Goal: Task Accomplishment & Management: Complete application form

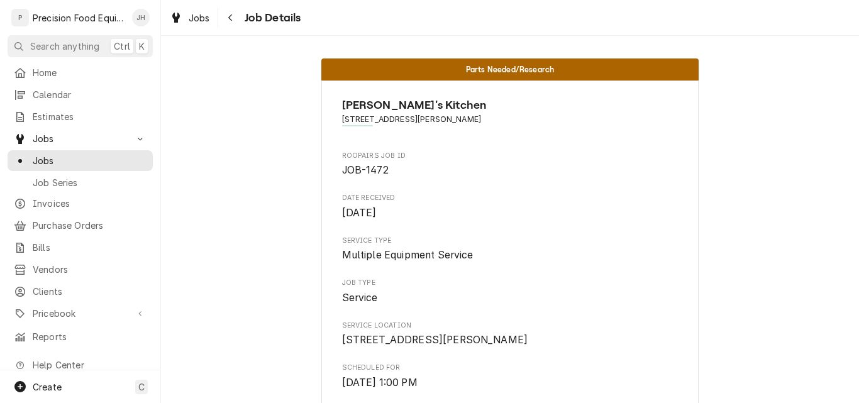
scroll to position [1482, 0]
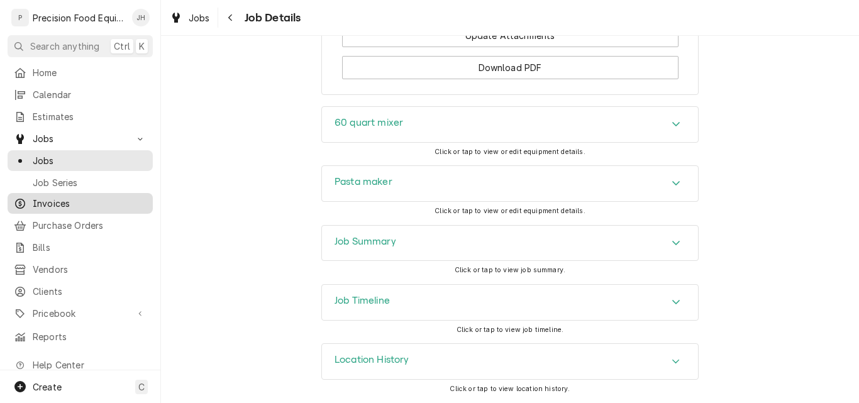
click at [59, 202] on span "Invoices" at bounding box center [90, 203] width 114 height 13
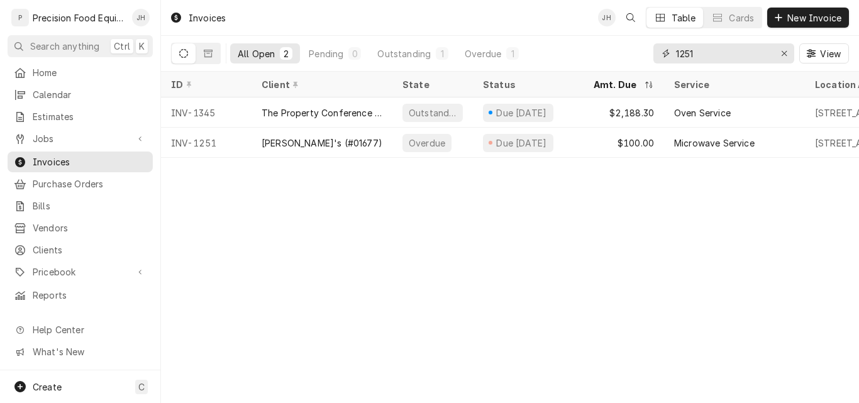
drag, startPoint x: 681, startPoint y: 57, endPoint x: 640, endPoint y: 47, distance: 42.5
click at [640, 47] on div "All Open 2 Pending 0 Outstanding 1 Overdue 1 1251 View" at bounding box center [510, 53] width 678 height 35
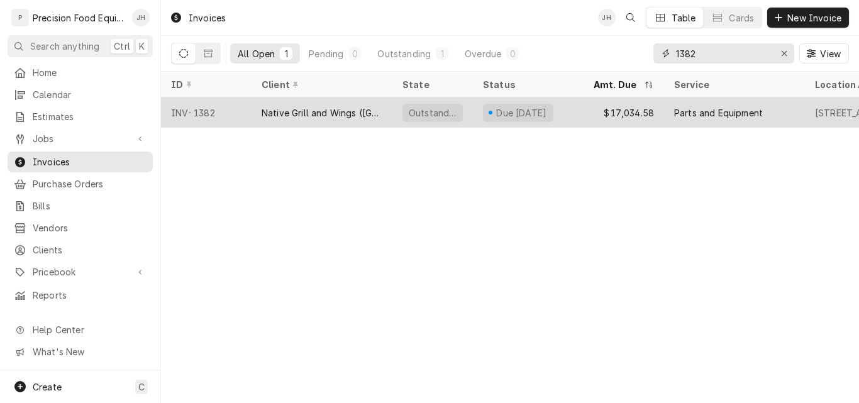
type input "1382"
click at [377, 118] on div "Native Grill and Wings ([GEOGRAPHIC_DATA])" at bounding box center [321, 112] width 141 height 30
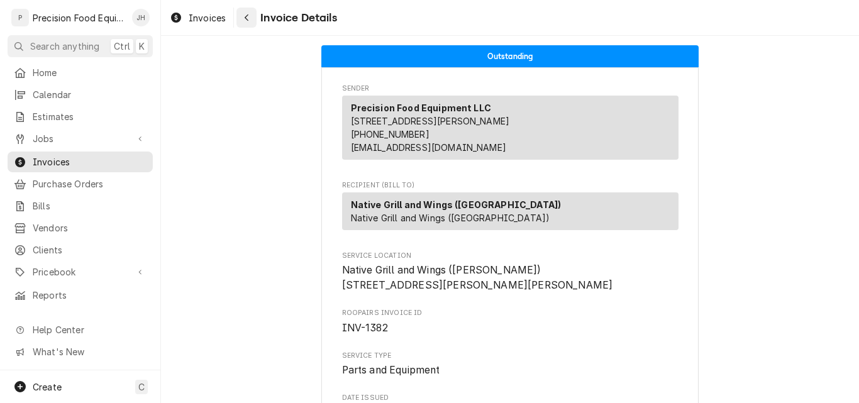
click at [250, 19] on div "Navigate back" at bounding box center [246, 17] width 13 height 13
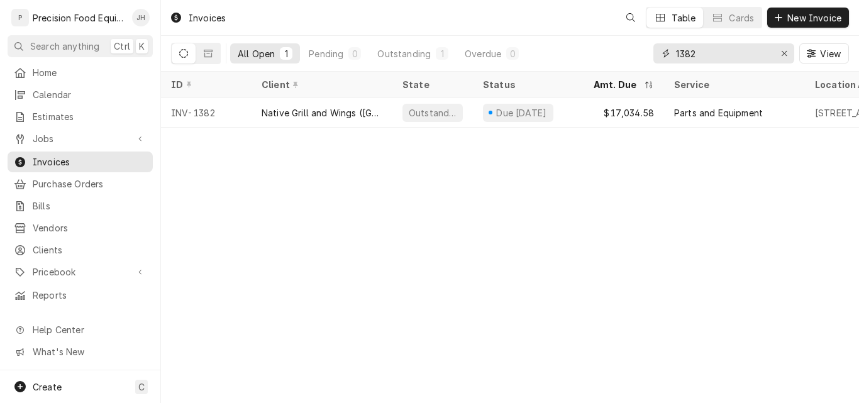
drag, startPoint x: 713, startPoint y: 52, endPoint x: 388, endPoint y: 65, distance: 324.6
click at [385, 68] on div "All Open 1 Pending 0 Outstanding 1 Overdue 0 1382 View" at bounding box center [510, 53] width 678 height 35
drag, startPoint x: 712, startPoint y: 53, endPoint x: 338, endPoint y: 43, distance: 374.1
click at [339, 43] on div "All Open 1 Pending 0 Outstanding 1 Overdue 0 1374 View" at bounding box center [510, 53] width 678 height 35
drag, startPoint x: 726, startPoint y: 56, endPoint x: 634, endPoint y: 40, distance: 93.1
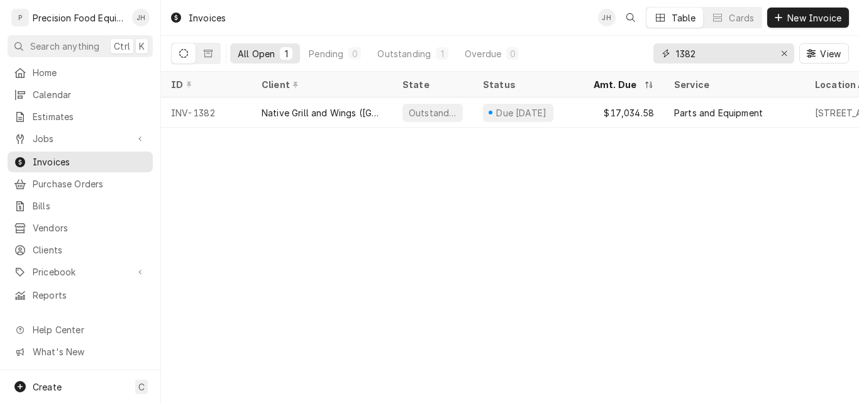
click at [634, 40] on div "All Open 1 Pending 0 Outstanding 1 Overdue 0 1382 View" at bounding box center [510, 53] width 678 height 35
drag, startPoint x: 730, startPoint y: 58, endPoint x: 569, endPoint y: 50, distance: 160.5
click at [569, 50] on div "All Open 1 Pending 0 Outstanding 1 Overdue 0 1374 View" at bounding box center [510, 53] width 678 height 35
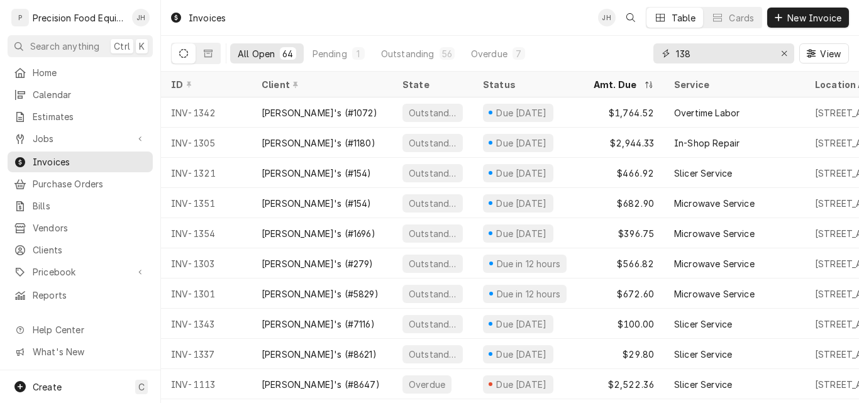
type input "1382"
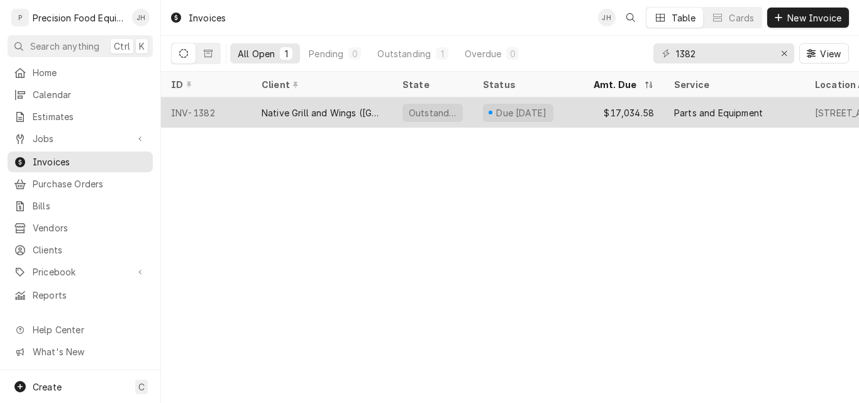
click at [542, 110] on div "Due in 21 days" at bounding box center [521, 112] width 53 height 13
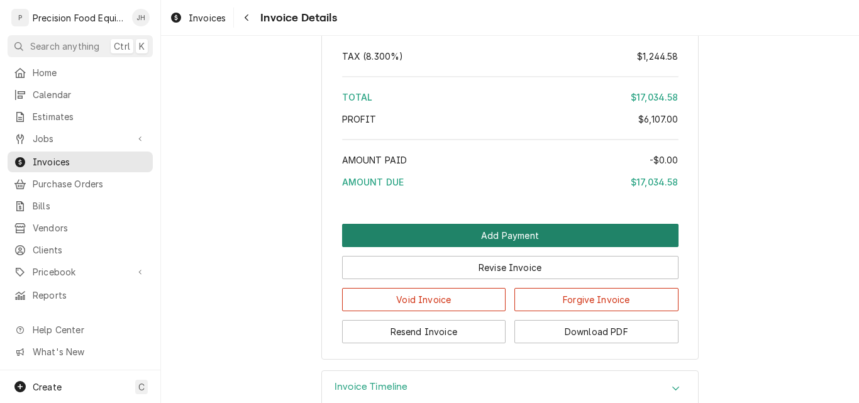
scroll to position [1434, 0]
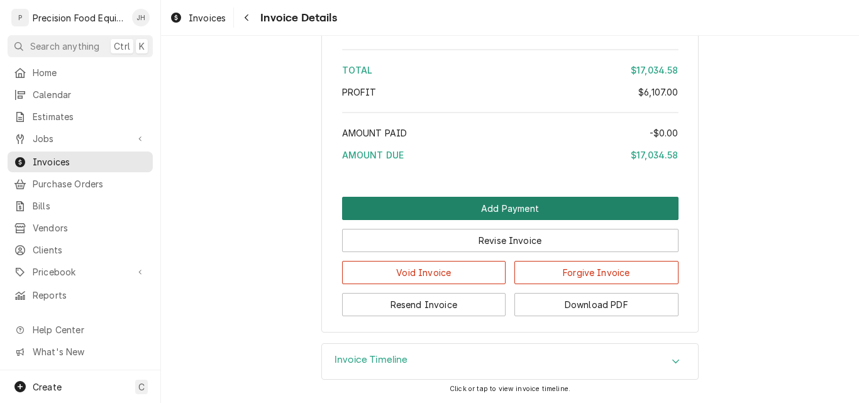
click at [518, 208] on button "Add Payment" at bounding box center [510, 208] width 336 height 23
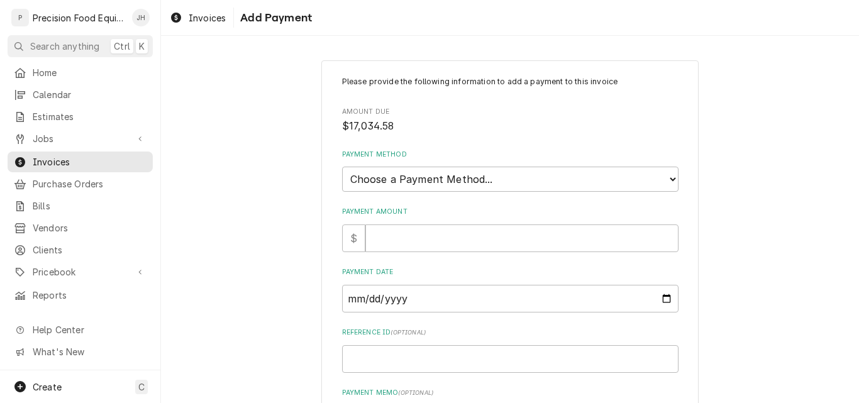
click at [438, 163] on div "Payment Method Choose a Payment Method... Cash Check Credit/Debit Card ACH/eChe…" at bounding box center [510, 171] width 336 height 42
click at [447, 187] on select "Choose a Payment Method... Cash Check Credit/Debit Card ACH/eCheck Other" at bounding box center [510, 179] width 336 height 25
select select "2"
click at [342, 167] on select "Choose a Payment Method... Cash Check Credit/Debit Card ACH/eCheck Other" at bounding box center [510, 179] width 336 height 25
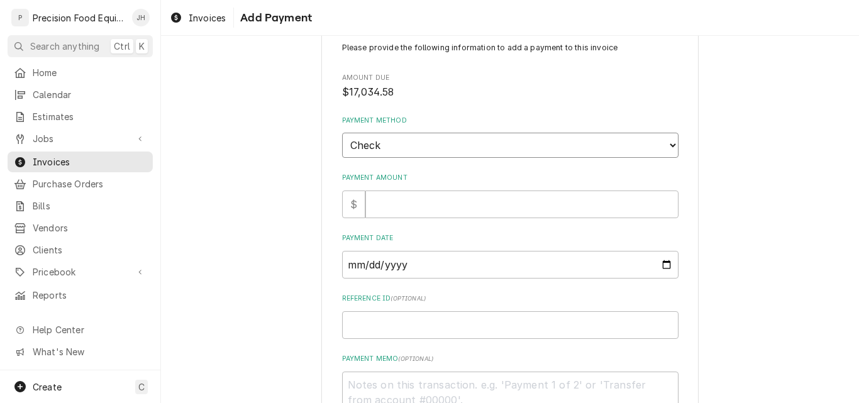
scroll to position [63, 0]
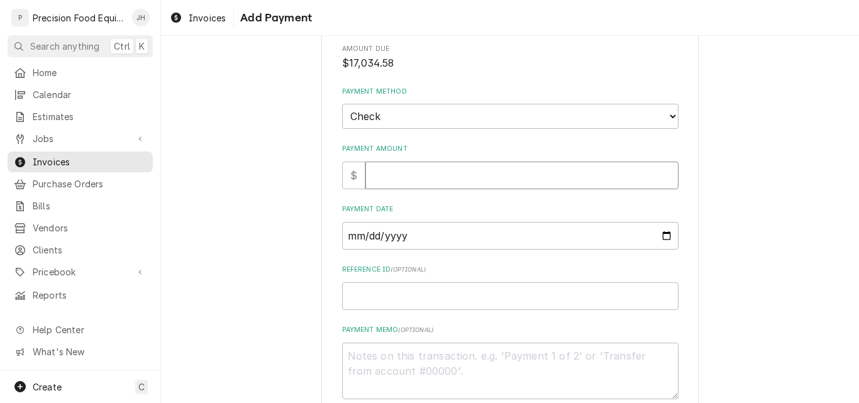
click at [431, 182] on input "Payment Amount" at bounding box center [521, 176] width 313 height 28
type textarea "x"
type input "1"
type textarea "x"
type input "17"
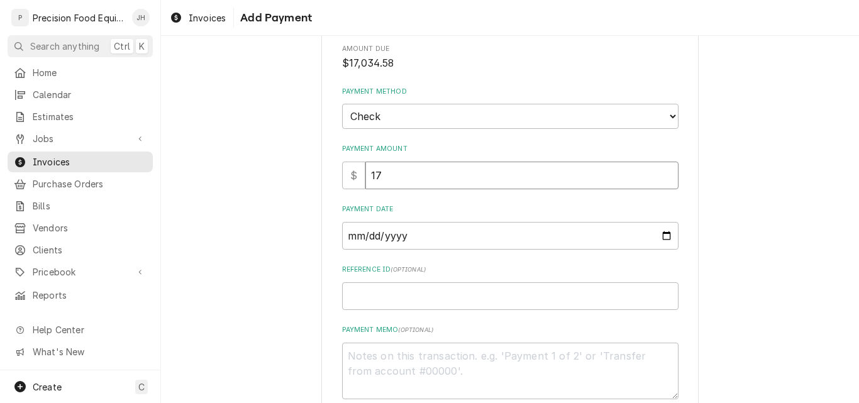
type textarea "x"
type input "170"
type textarea "x"
type input "1703"
type textarea "x"
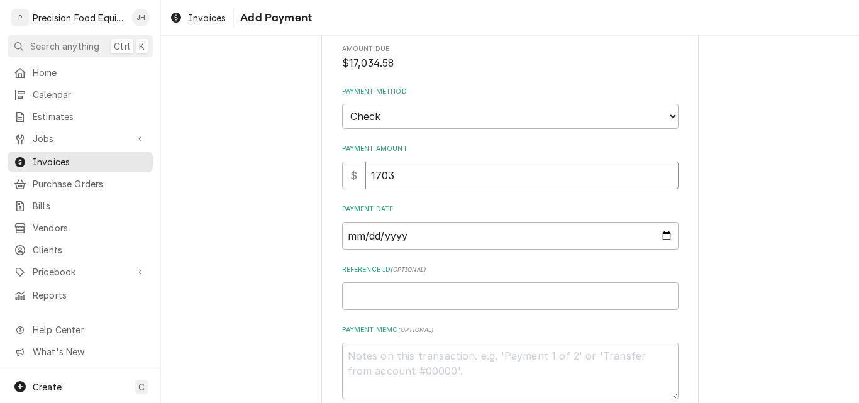
type input "17034"
type textarea "x"
type input "17034.5"
type textarea "x"
type input "17034.58"
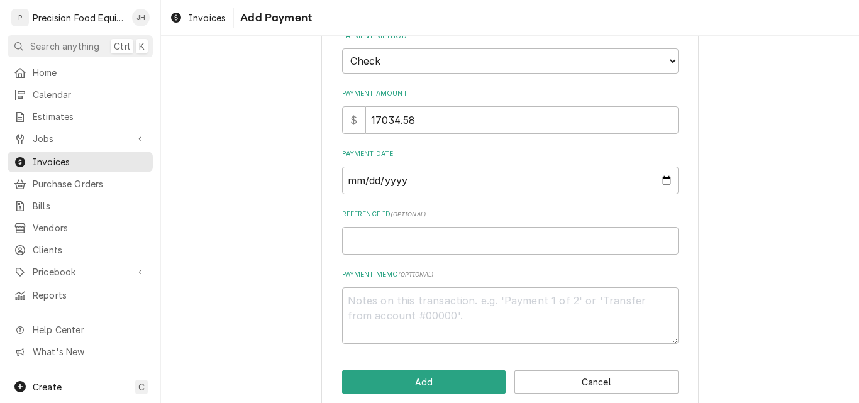
scroll to position [126, 0]
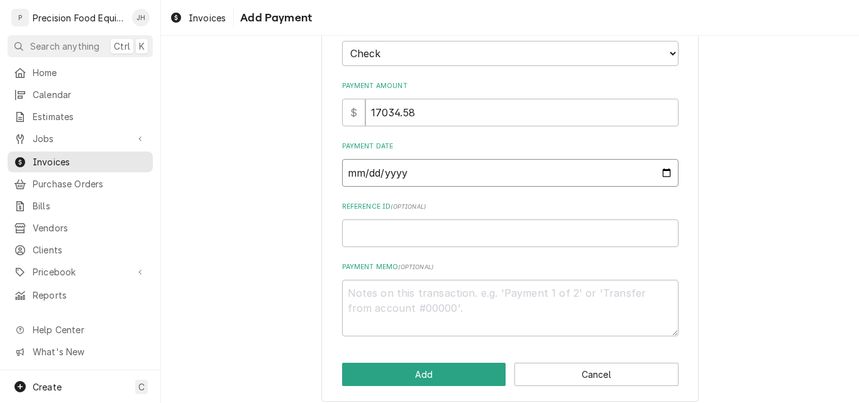
click at [659, 175] on input "Payment Date" at bounding box center [510, 173] width 336 height 28
type input "2025-09-18"
click at [443, 233] on input "Reference ID ( optional )" at bounding box center [510, 233] width 336 height 28
type textarea "x"
type input "1"
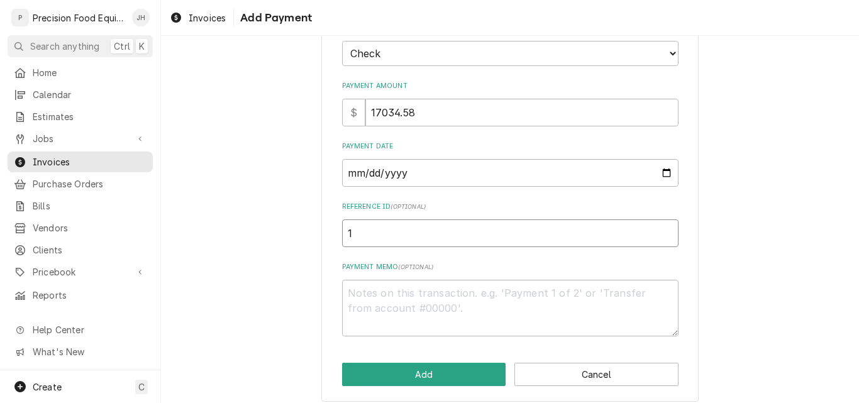
type textarea "x"
type input "10"
type textarea "x"
type input "102"
click at [453, 378] on button "Add" at bounding box center [424, 374] width 164 height 23
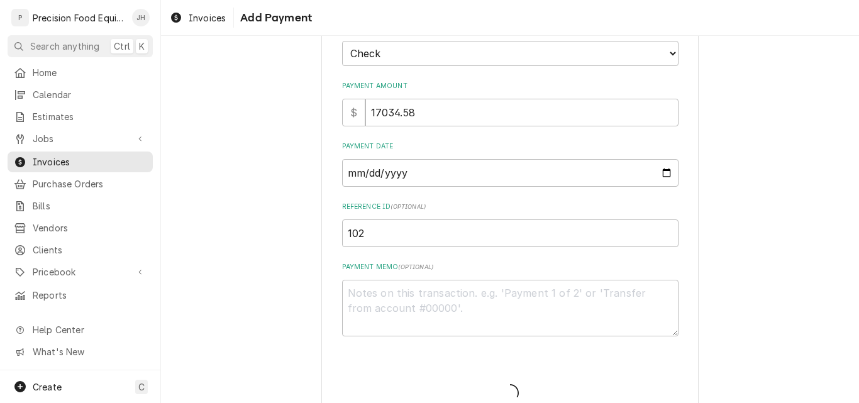
type textarea "x"
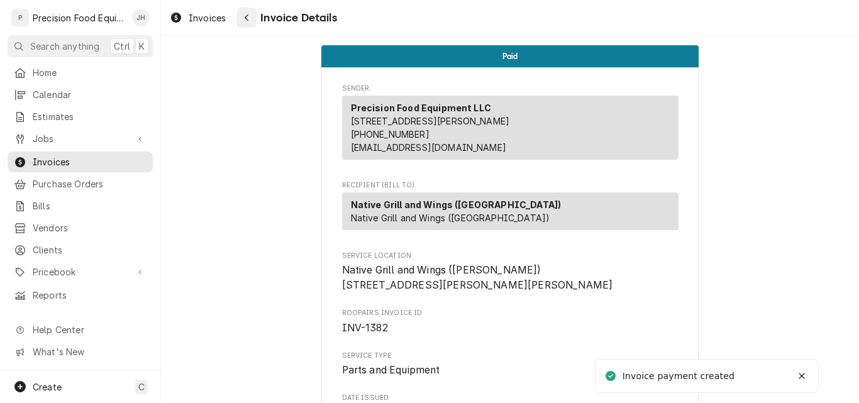
click at [249, 13] on icon "Navigate back" at bounding box center [247, 17] width 6 height 9
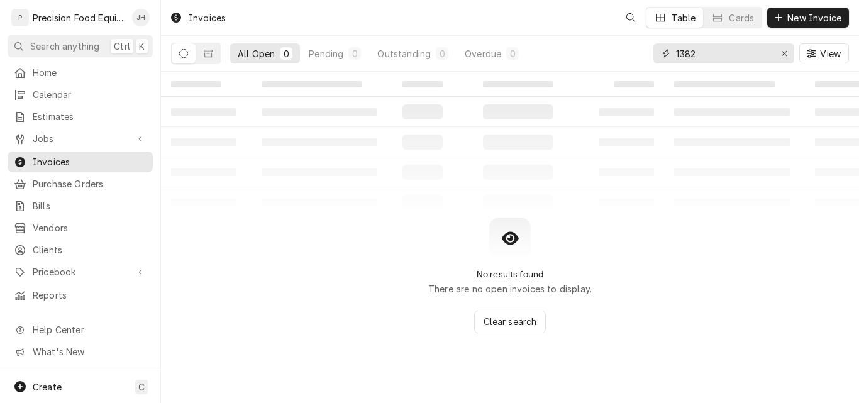
click at [588, 48] on div "All Open 0 Pending 0 Outstanding 0 Overdue 0 1382 View" at bounding box center [510, 53] width 678 height 35
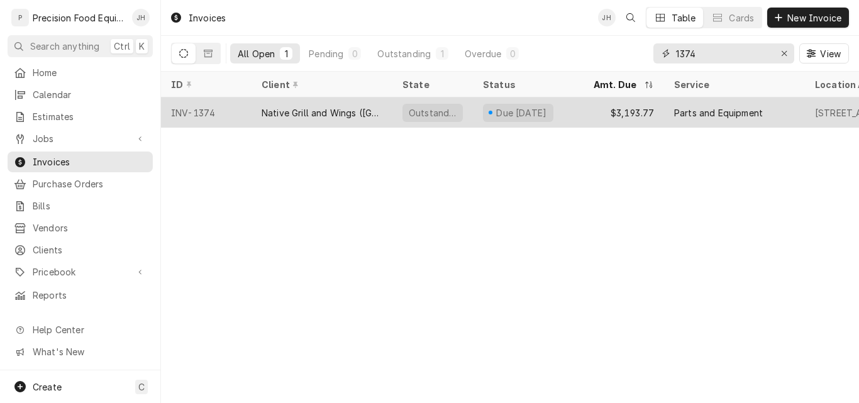
type input "1374"
click at [525, 108] on div "Due in 21 days" at bounding box center [521, 112] width 53 height 13
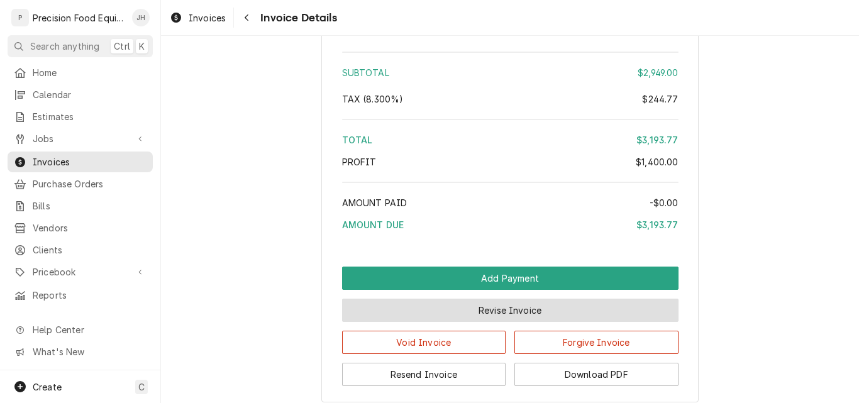
scroll to position [1446, 0]
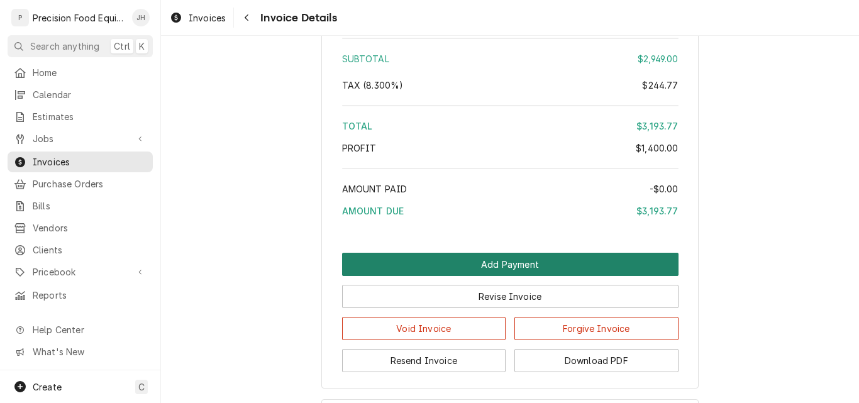
click at [527, 276] on button "Add Payment" at bounding box center [510, 264] width 336 height 23
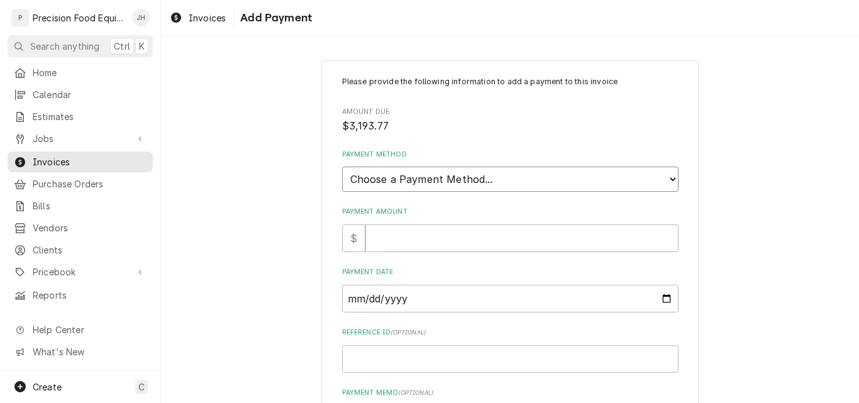
click at [479, 187] on select "Choose a Payment Method... Cash Check Credit/Debit Card ACH/eCheck Other" at bounding box center [510, 179] width 336 height 25
select select "2"
click at [342, 167] on select "Choose a Payment Method... Cash Check Credit/Debit Card ACH/eCheck Other" at bounding box center [510, 179] width 336 height 25
click at [448, 227] on input "Payment Amount" at bounding box center [521, 238] width 313 height 28
type textarea "x"
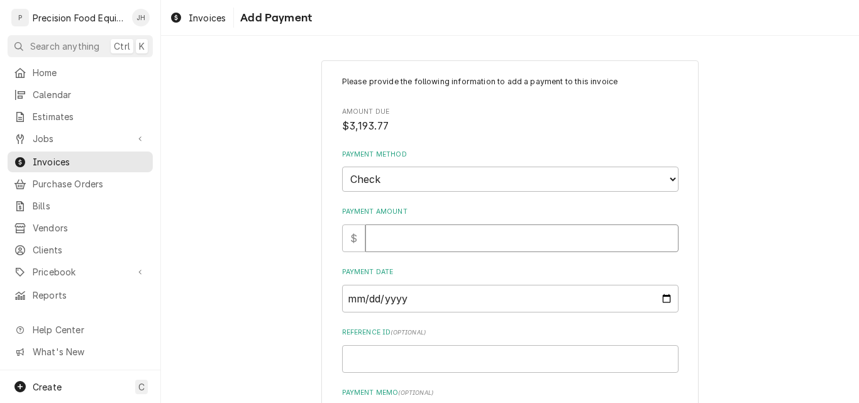
type input "3"
type textarea "x"
type input "37"
type textarea "x"
type input "3"
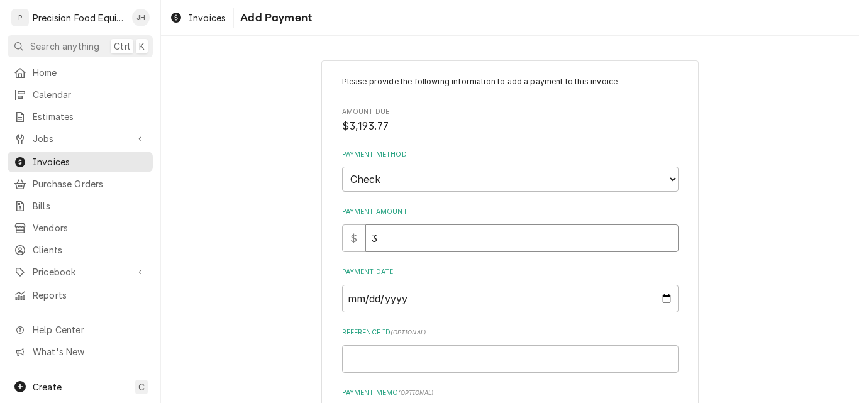
type textarea "x"
type input "31"
type textarea "x"
type input "319"
type textarea "x"
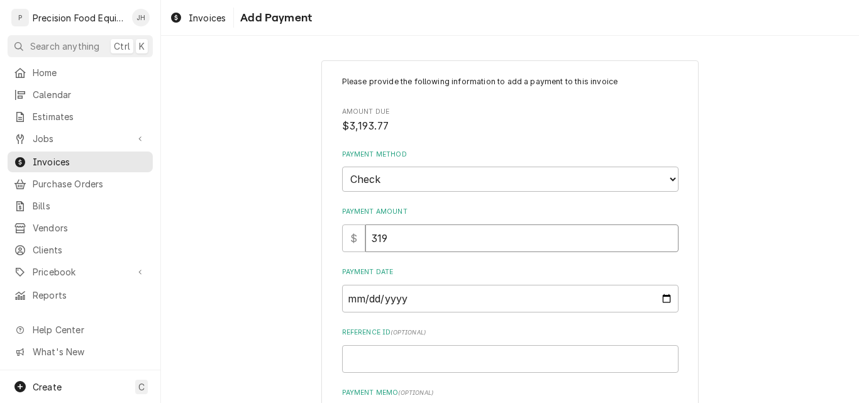
type input "3193"
type textarea "x"
type input "3193.7"
type textarea "x"
type input "3193.77"
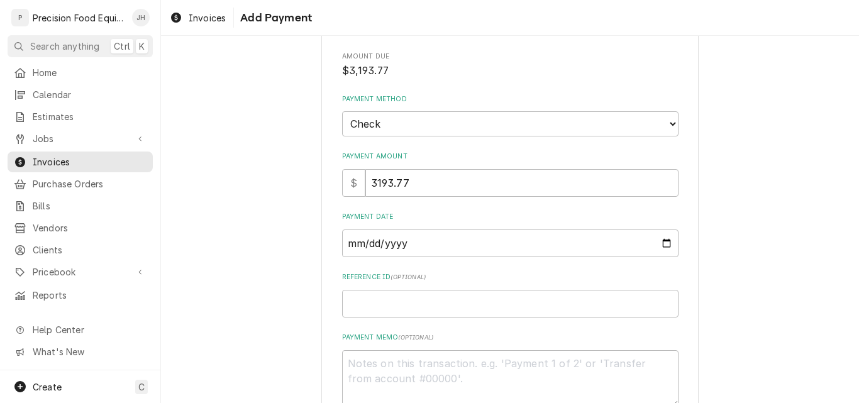
scroll to position [63, 0]
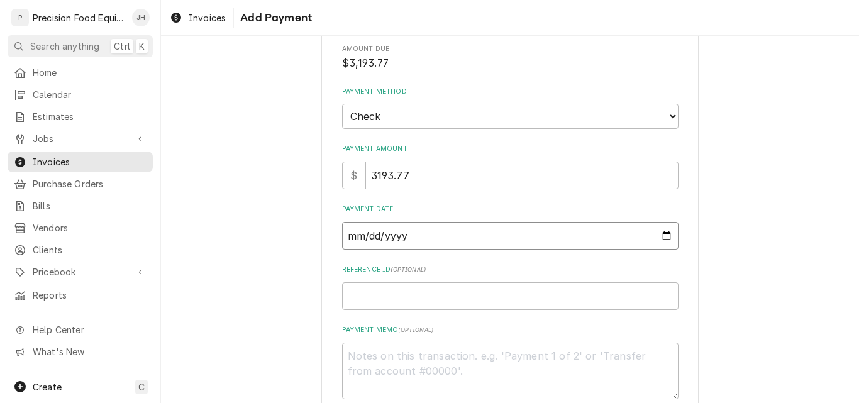
click at [558, 245] on input "Payment Date" at bounding box center [510, 236] width 336 height 28
click at [661, 235] on input "Payment Date" at bounding box center [510, 236] width 336 height 28
type input "[DATE]"
click at [426, 303] on input "Reference ID ( optional )" at bounding box center [510, 296] width 336 height 28
type textarea "x"
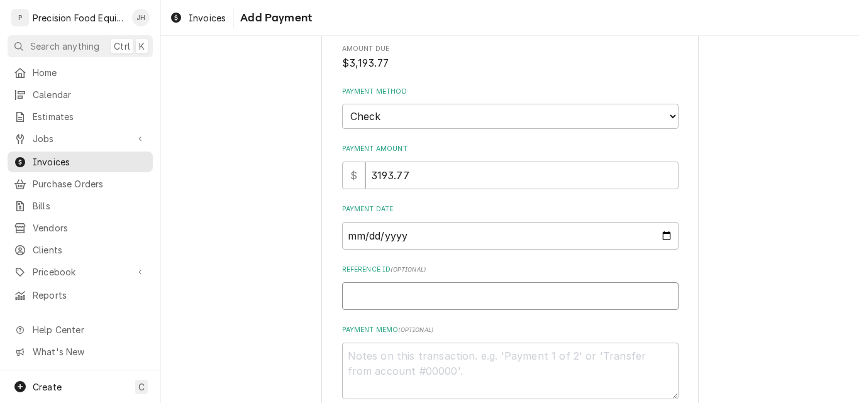
type input "1"
type textarea "x"
type input "10"
type textarea "x"
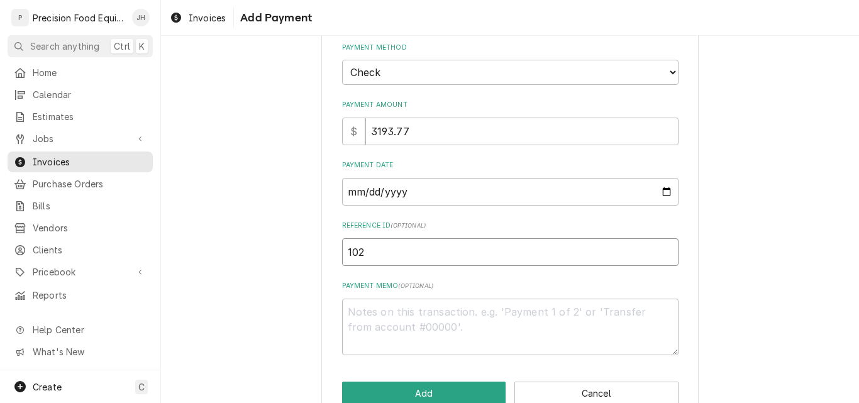
scroll to position [136, 0]
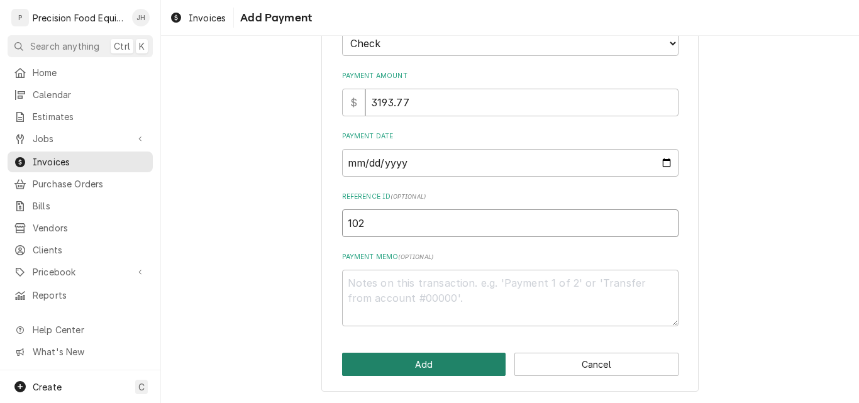
type input "102"
click at [466, 363] on button "Add" at bounding box center [424, 364] width 164 height 23
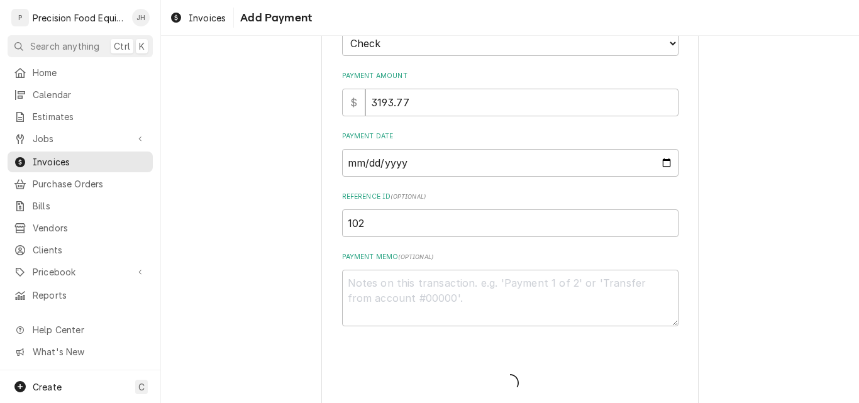
type textarea "x"
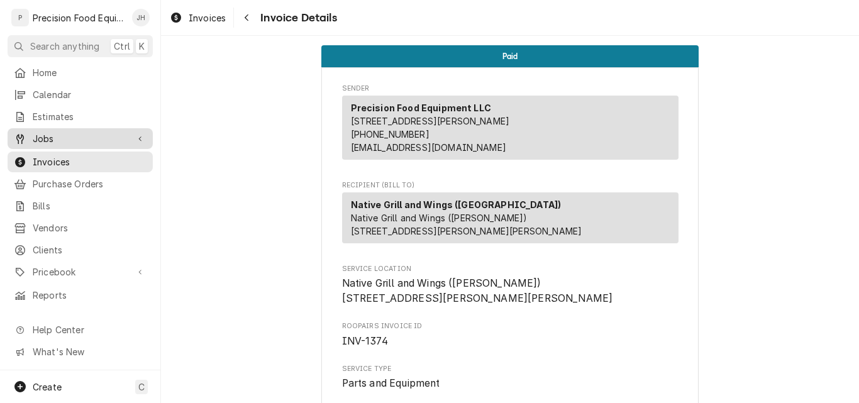
click at [58, 135] on span "Jobs" at bounding box center [80, 138] width 95 height 13
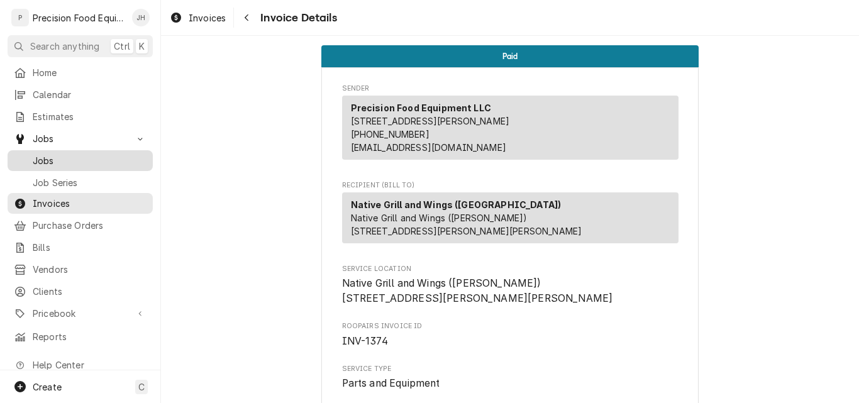
click at [62, 157] on span "Jobs" at bounding box center [90, 160] width 114 height 13
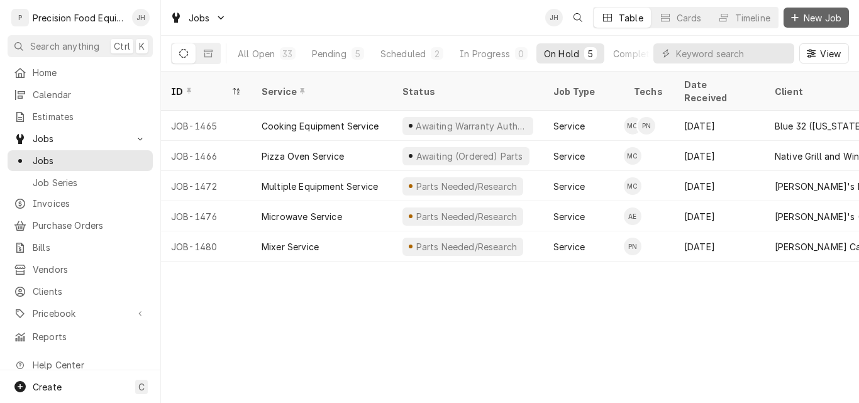
click at [808, 18] on span "New Job" at bounding box center [822, 17] width 43 height 13
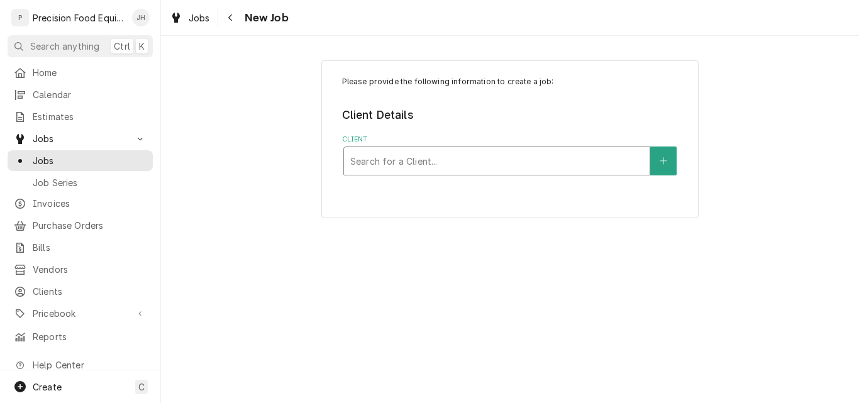
click at [399, 165] on div "Client" at bounding box center [496, 161] width 293 height 23
type input "villa"
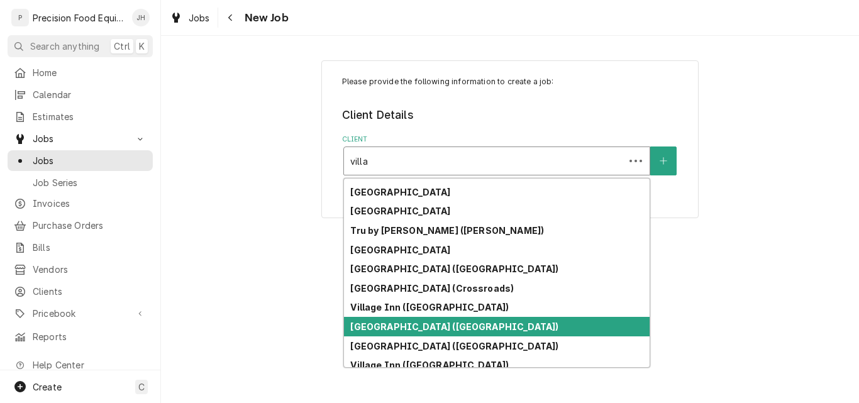
scroll to position [197, 0]
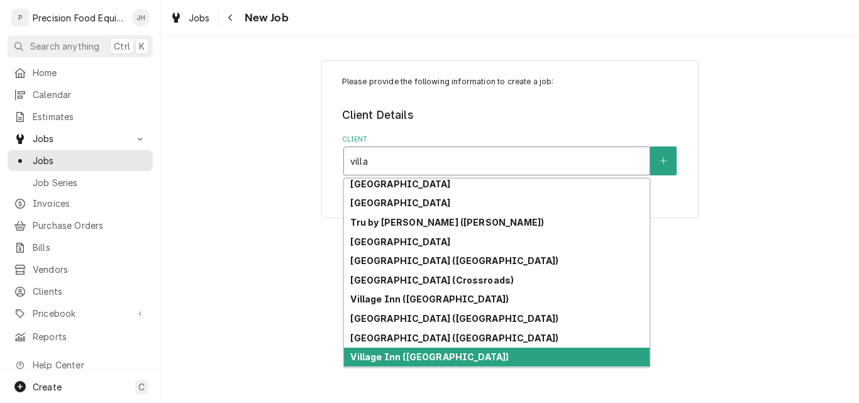
click at [470, 355] on div "Village Inn ([GEOGRAPHIC_DATA])" at bounding box center [496, 357] width 305 height 19
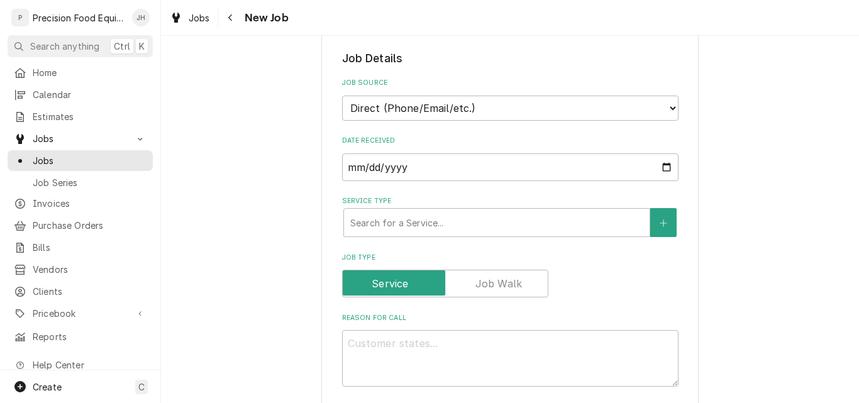
scroll to position [251, 0]
click at [471, 206] on div "Service Type Search for a Service..." at bounding box center [510, 215] width 336 height 41
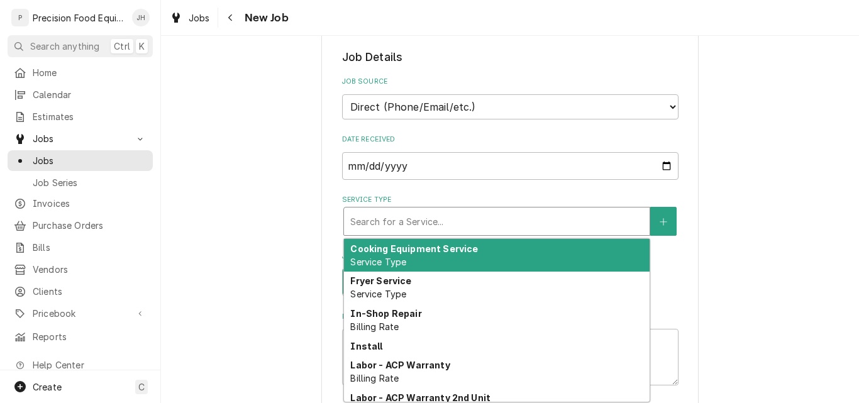
click at [480, 213] on div "Service Type" at bounding box center [496, 221] width 293 height 23
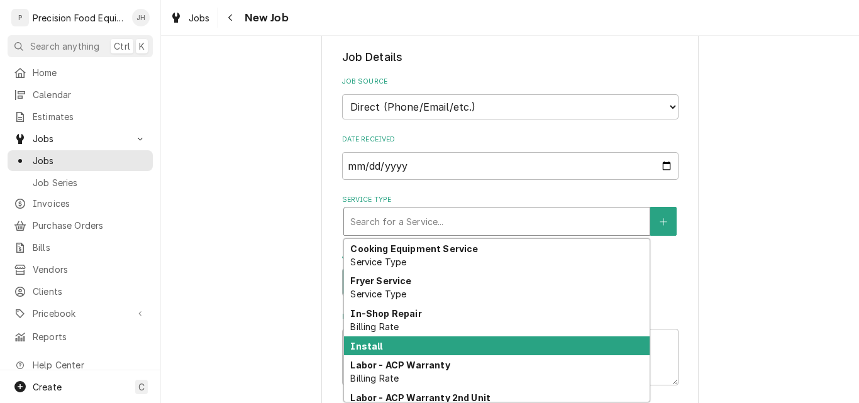
drag, startPoint x: 461, startPoint y: 338, endPoint x: 465, endPoint y: 315, distance: 22.9
click at [461, 335] on div "Cooking Equipment Service Service Type Fryer Service Service Type In-Shop Repai…" at bounding box center [496, 320] width 305 height 163
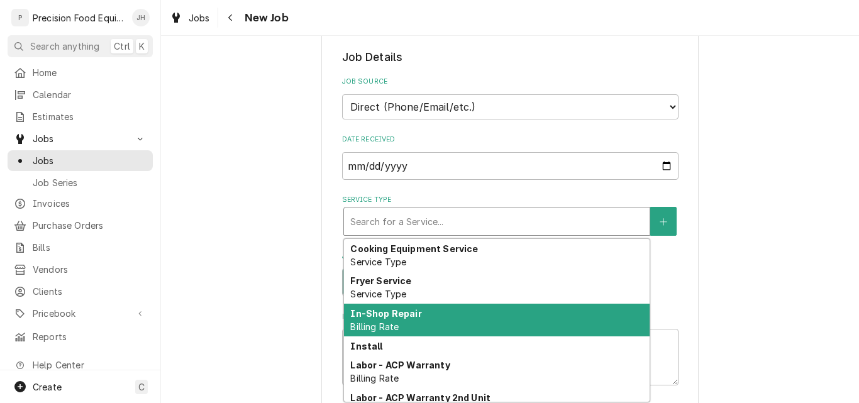
click at [465, 316] on div "In-Shop Repair Billing Rate" at bounding box center [496, 320] width 305 height 33
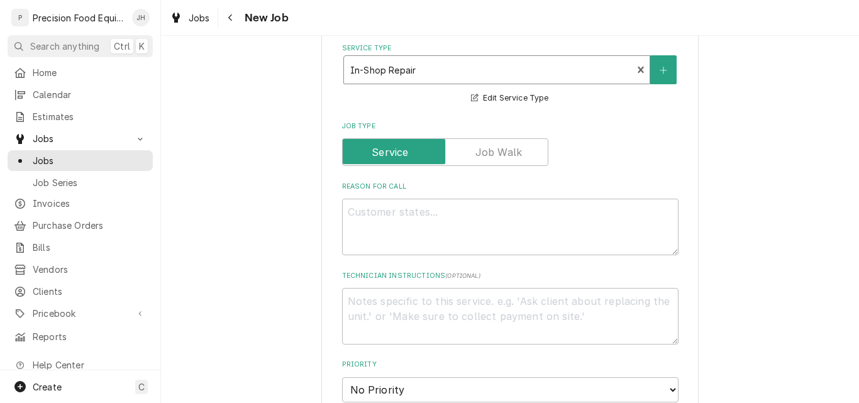
scroll to position [440, 0]
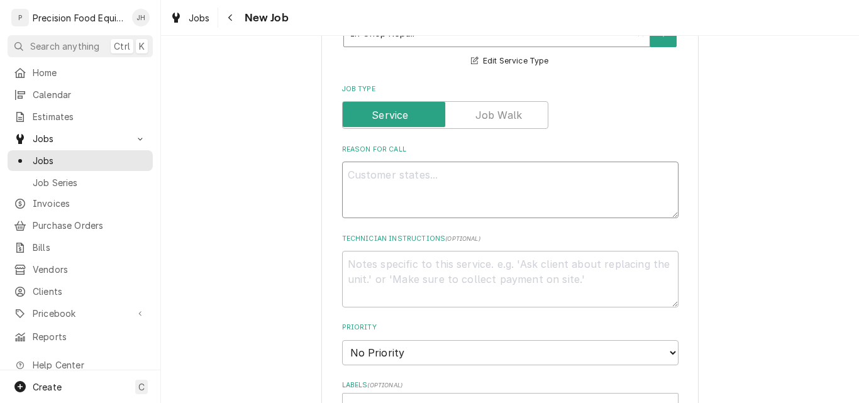
click at [468, 184] on textarea "Reason For Call" at bounding box center [510, 190] width 336 height 57
click at [459, 173] on textarea "Reason For Call" at bounding box center [510, 190] width 336 height 57
type textarea "x"
type textarea "A"
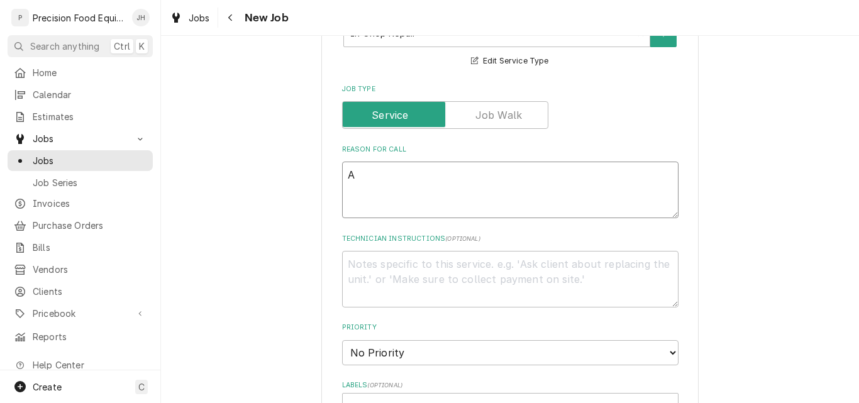
type textarea "x"
type textarea "Ava"
type textarea "x"
type textarea "Avan"
type textarea "x"
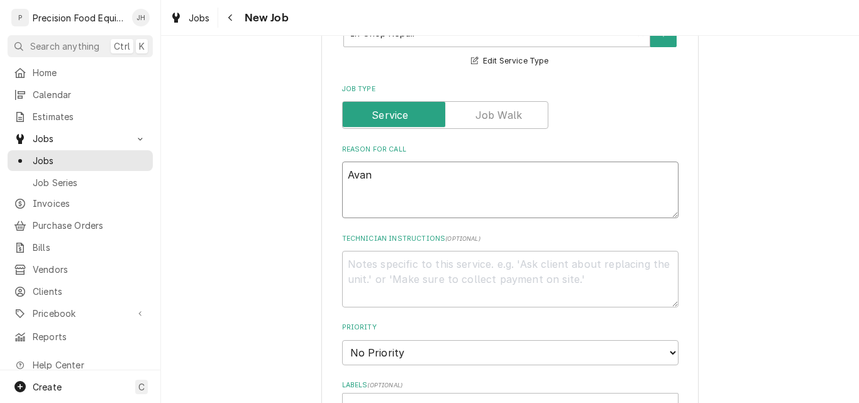
type textarea "Avant"
type textarea "x"
type textarea "Avantc"
type textarea "x"
type textarea "Avantco"
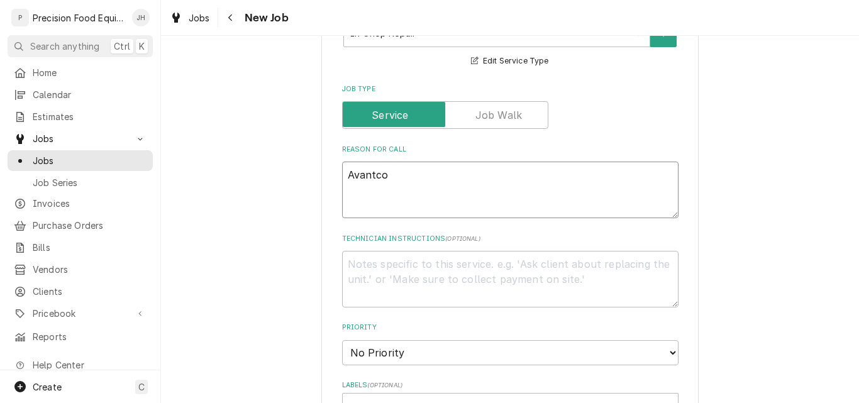
type textarea "x"
type textarea "Avantco"
type textarea "x"
type textarea "Avantco t"
type textarea "x"
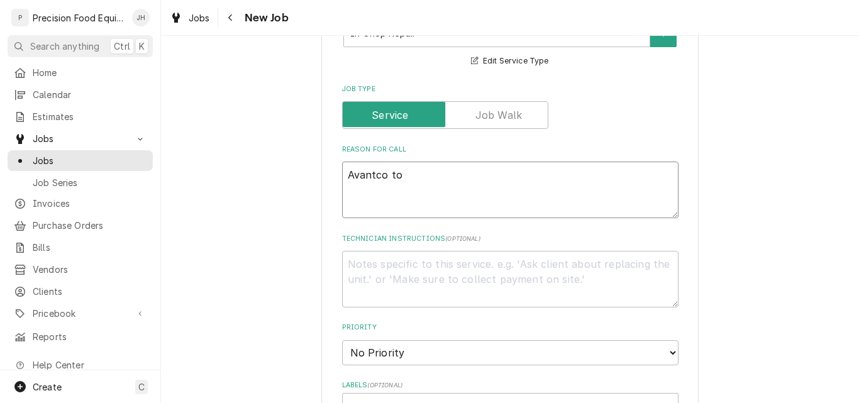
type textarea "Avantco toa"
type textarea "x"
type textarea "Avantco toast"
type textarea "x"
type textarea "Avantco toaster"
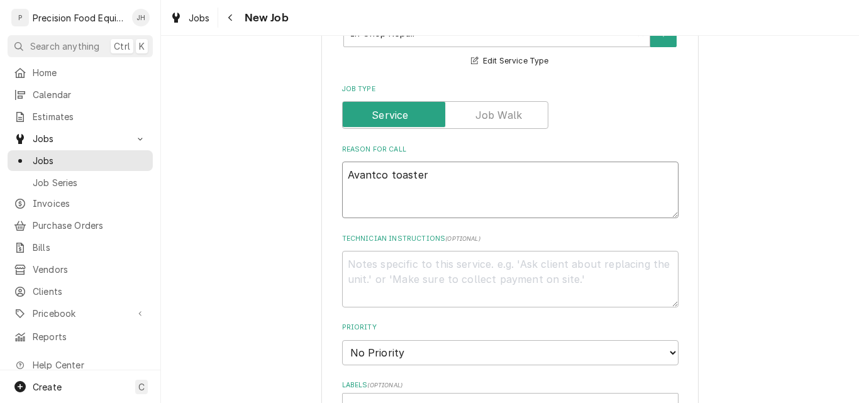
type textarea "x"
type textarea "Avantco toaster"
type textarea "x"
type textarea "Avantco toaster no"
type textarea "x"
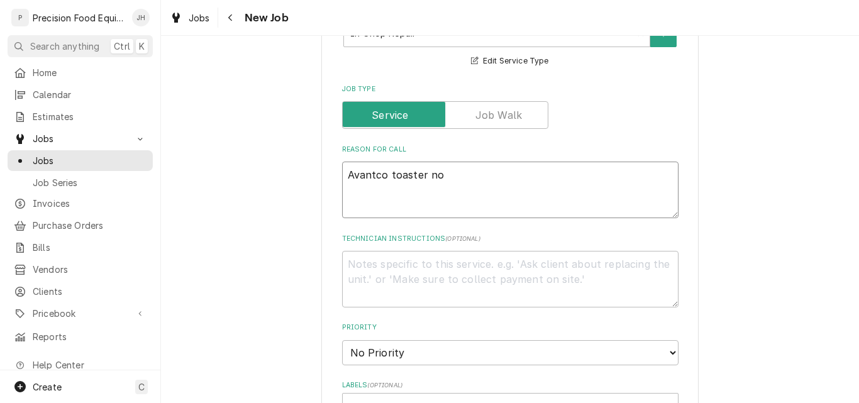
type textarea "Avantco toaster not"
type textarea "x"
type textarea "Avantco toaster not r"
type textarea "x"
type textarea "Avantco toaster not"
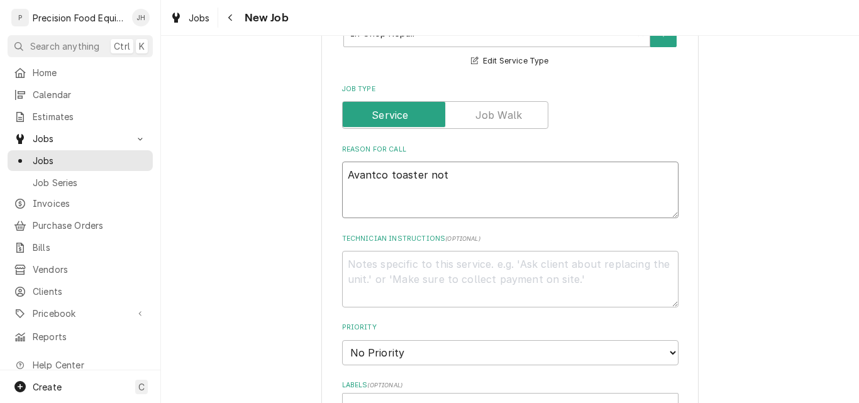
type textarea "x"
type textarea "Avantco toaster not tr"
type textarea "x"
type textarea "Avantco toaster not trn"
type textarea "x"
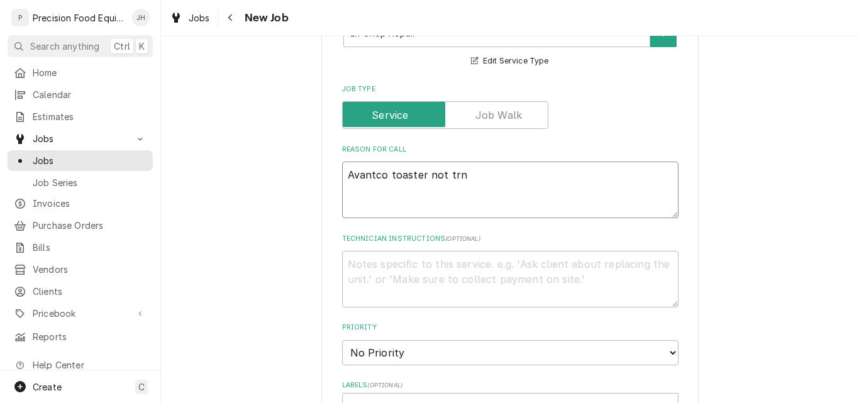
type textarea "Avantco toaster not trni"
type textarea "x"
type textarea "Avantco toaster not trni"
type textarea "x"
type textarea "Avantco toaster not trn"
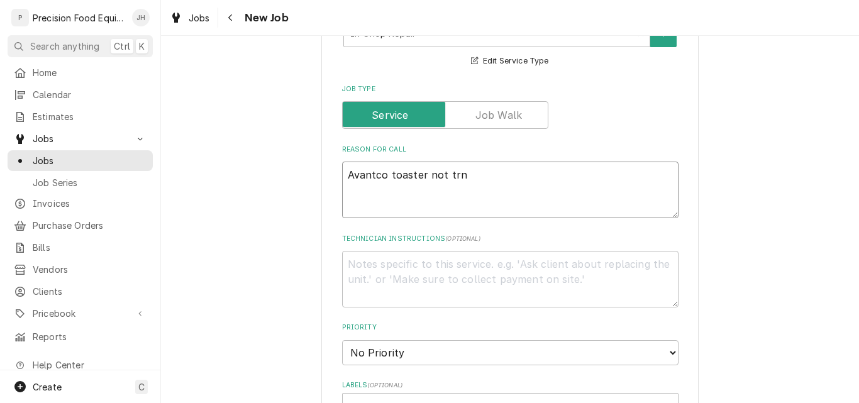
type textarea "x"
type textarea "Avantco toaster not tr"
type textarea "x"
type textarea "Avantco toaster not t"
type textarea "x"
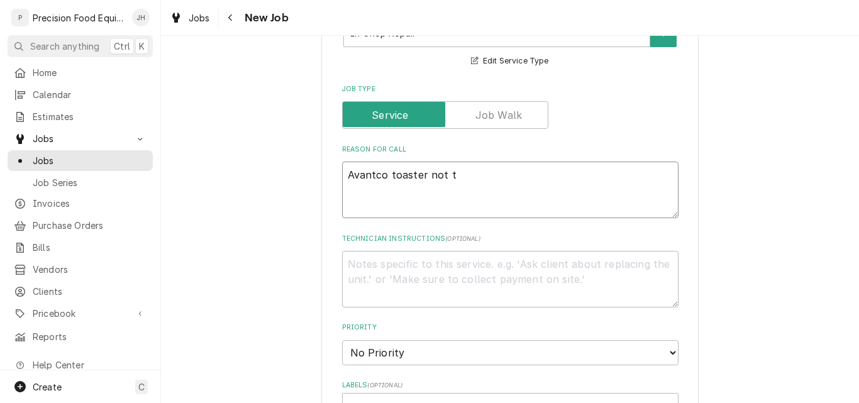
type textarea "Avantco toaster not tu"
type textarea "x"
type textarea "Avantco toaster not tur"
type textarea "x"
type textarea "Avantco toaster not turni"
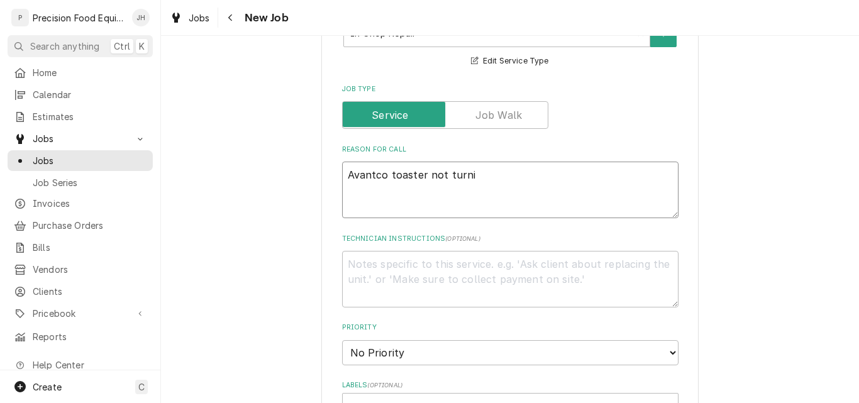
type textarea "x"
type textarea "Avantco toaster not turnin"
type textarea "x"
type textarea "Avantco toaster not turning"
type textarea "x"
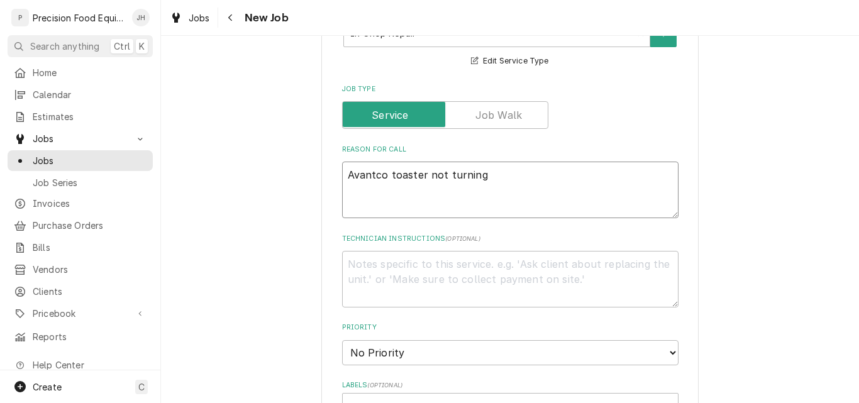
type textarea "Avantco toaster not turning."
type textarea "x"
type textarea "Avantco toaster not turning. C"
type textarea "x"
type textarea "Avantco toaster not turning. Cus"
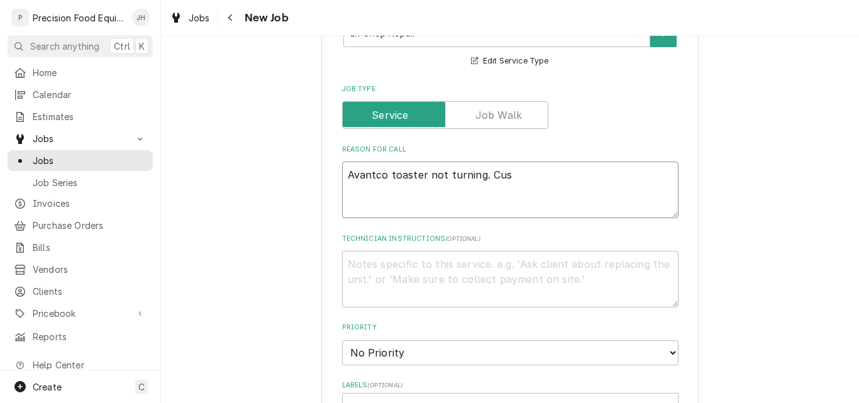
type textarea "x"
type textarea "Avantco toaster not turning. Custo"
type textarea "x"
type textarea "Avantco toaster not turning. Custom"
type textarea "x"
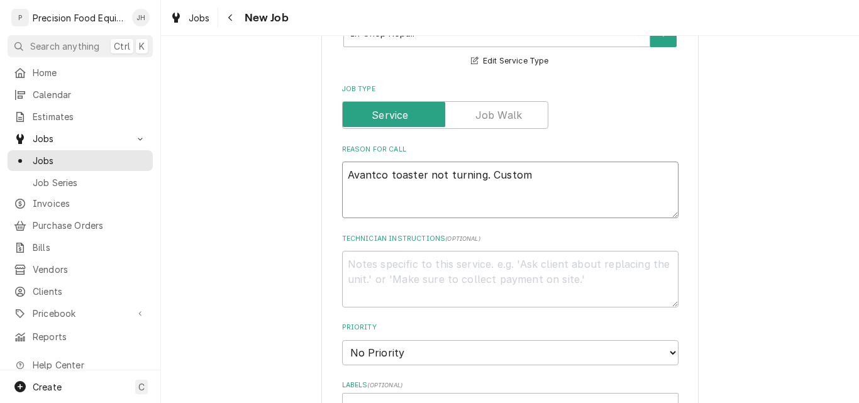
type textarea "Avantco toaster not turning. Custome"
type textarea "x"
type textarea "Avantco toaster not turning. Customer"
type textarea "x"
type textarea "Avantco toaster not turning. Customer"
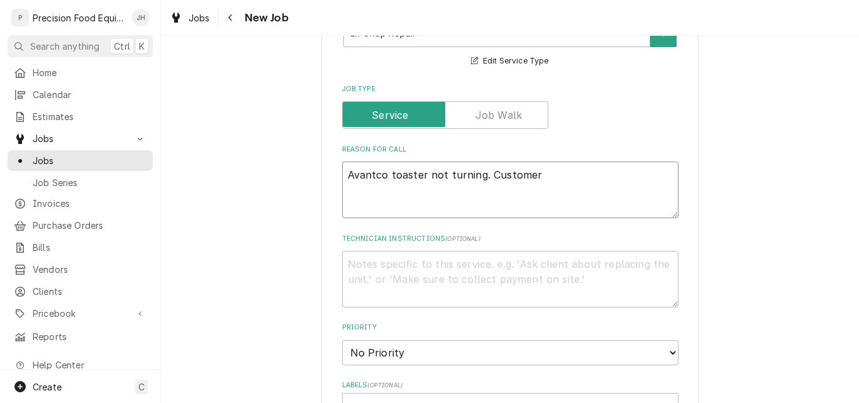
type textarea "x"
type textarea "Avantco toaster not turning. Customer wou"
type textarea "x"
type textarea "Avantco toaster not turning. Customer would"
type textarea "x"
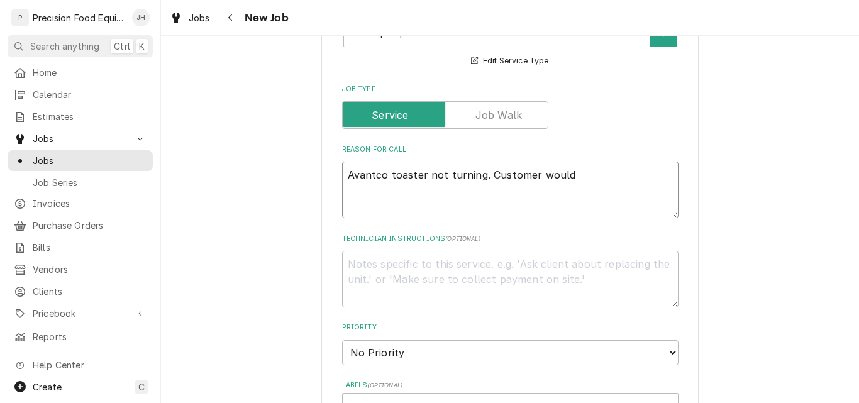
type textarea "Avantco toaster not turning. Customer would"
type textarea "x"
type textarea "Avantco toaster not turning. Customer would l"
type textarea "x"
type textarea "Avantco toaster not turning. Customer would like"
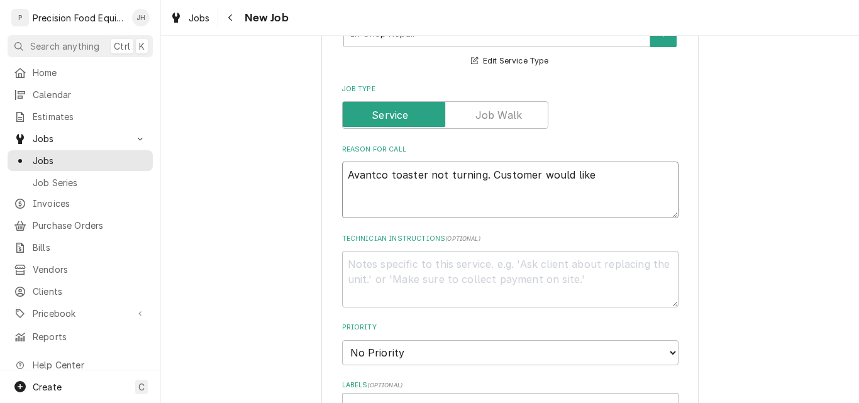
type textarea "x"
type textarea "Avantco toaster not turning. Customer would like"
type textarea "x"
type textarea "Avantco toaster not turning. Customer would like a"
type textarea "x"
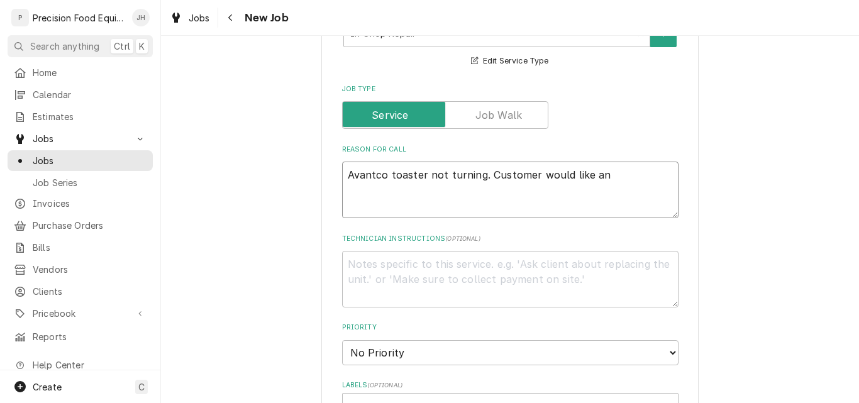
type textarea "Avantco toaster not turning. Customer would like an"
type textarea "x"
type textarea "Avantco toaster not turning. Customer would like an e"
type textarea "x"
type textarea "Avantco toaster not turning. Customer would like an es"
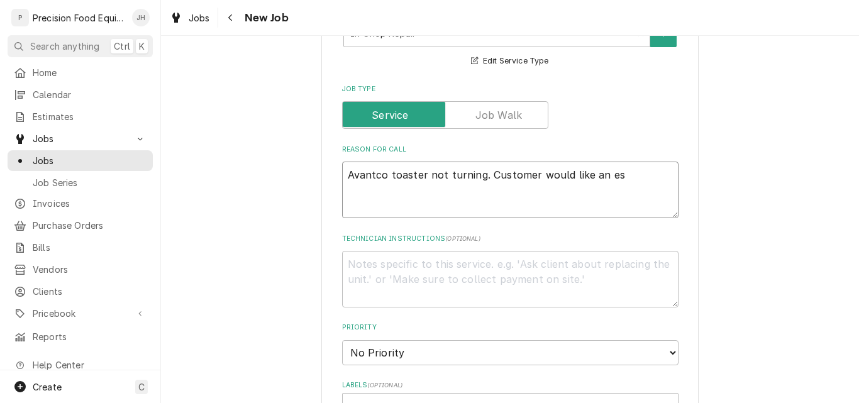
type textarea "x"
type textarea "Avantco toaster not turning. Customer would like an est"
type textarea "x"
type textarea "Avantco toaster not turning. Customer would like an esti"
type textarea "x"
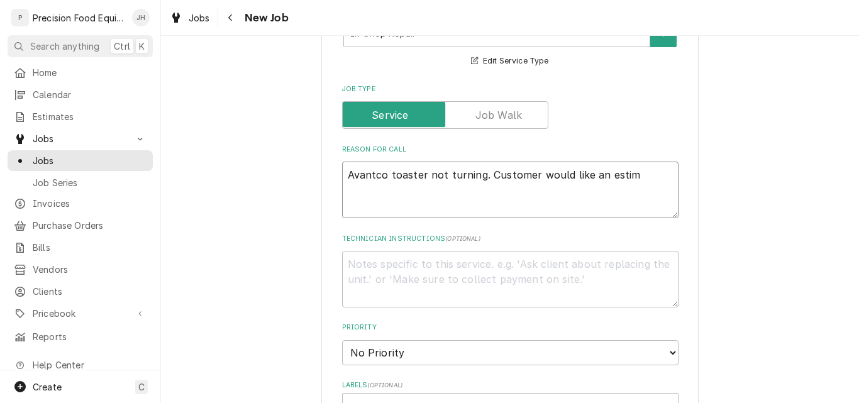
type textarea "Avantco toaster not turning. Customer would like an estima"
type textarea "x"
type textarea "Avantco toaster not turning. Customer would like an estimat"
type textarea "x"
type textarea "Avantco toaster not turning. Customer would like an estimate"
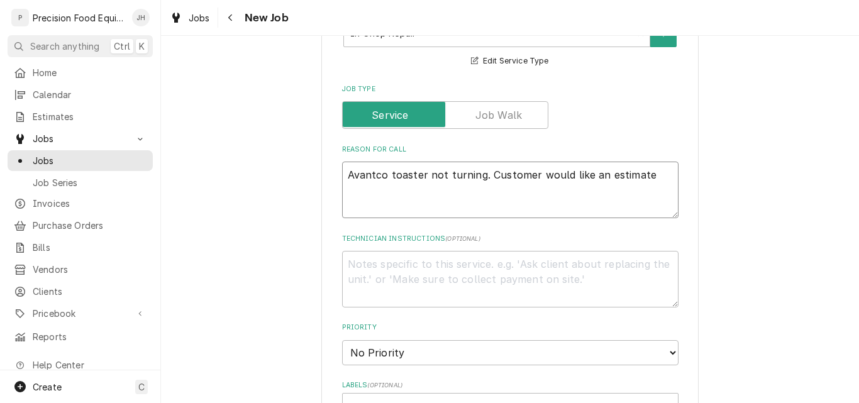
type textarea "x"
type textarea "Avantco toaster not turning. Customer would like an estimate"
type textarea "x"
type textarea "Avantco toaster not turning. Customer would like an estimate be"
type textarea "x"
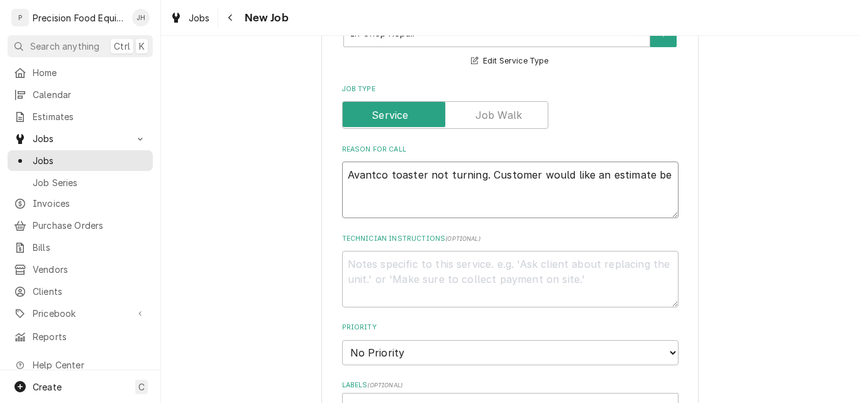
type textarea "Avantco toaster not turning. Customer would like an estimate bef"
type textarea "x"
type textarea "Avantco toaster not turning. Customer would like an estimate befo"
type textarea "x"
type textarea "Avantco toaster not turning. Customer would like an estimate befoe"
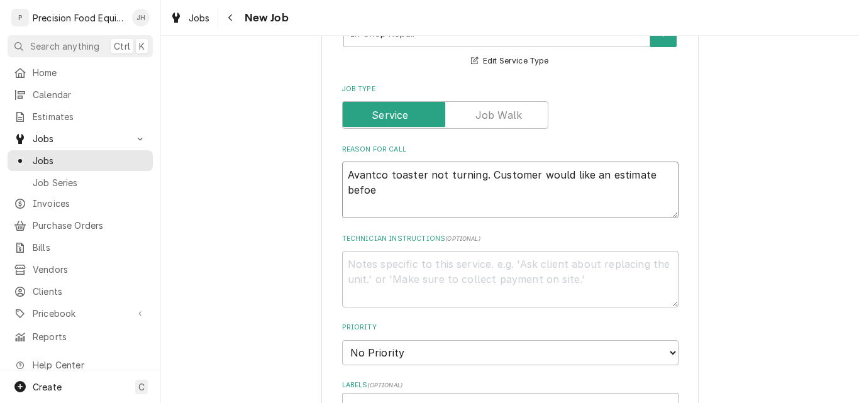
type textarea "x"
type textarea "Avantco toaster not turning. Customer would like an estimate befor"
type textarea "x"
type textarea "Avantco toaster not turning. Customer would like an estimate before"
type textarea "x"
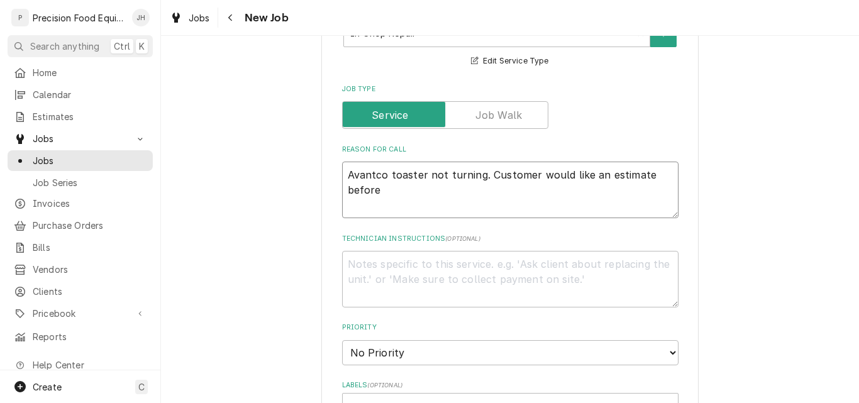
type textarea "Avantco toaster not turning. Customer would like an estimate before"
type textarea "x"
type textarea "Avantco toaster not turning. Customer would like an estimate before re"
type textarea "x"
type textarea "Avantco toaster not turning. Customer would like an estimate before repa"
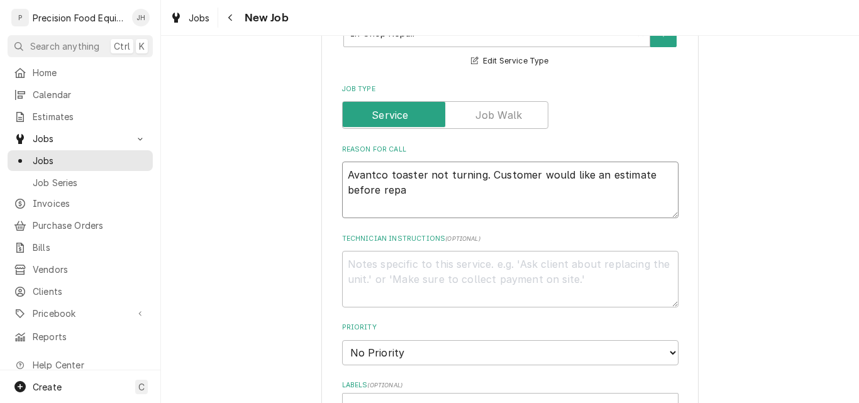
type textarea "x"
type textarea "Avantco toaster not turning. Customer would like an estimate before repai"
type textarea "x"
type textarea "Avantco toaster not turning. Customer would like an estimate before repair"
type textarea "x"
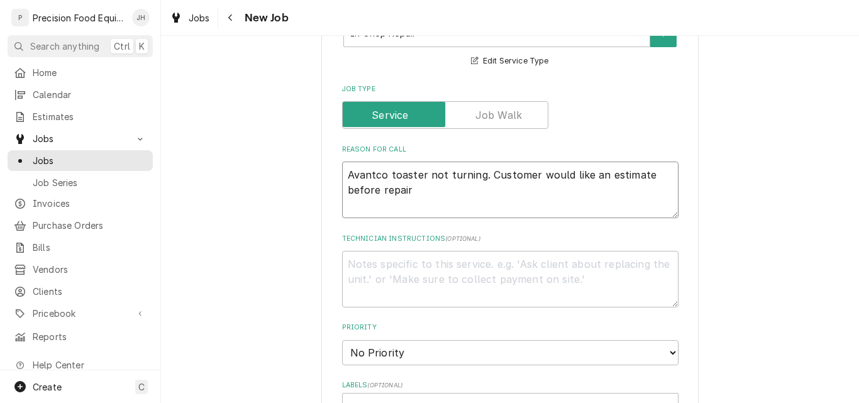
type textarea "Avantco toaster not turning. Customer would like an estimate before repair"
type textarea "x"
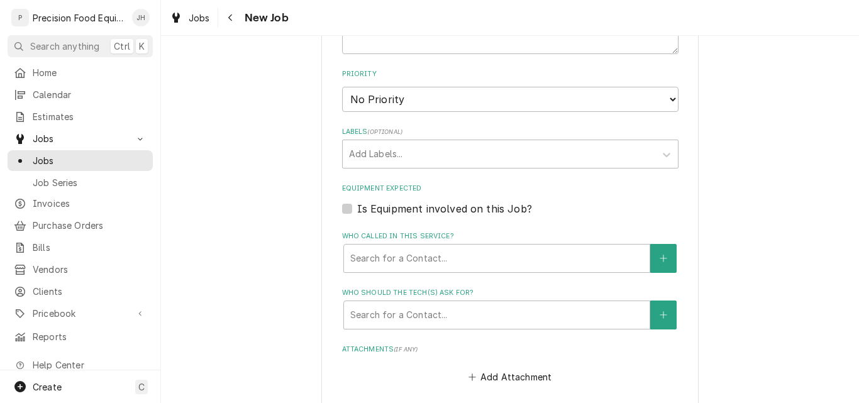
scroll to position [754, 0]
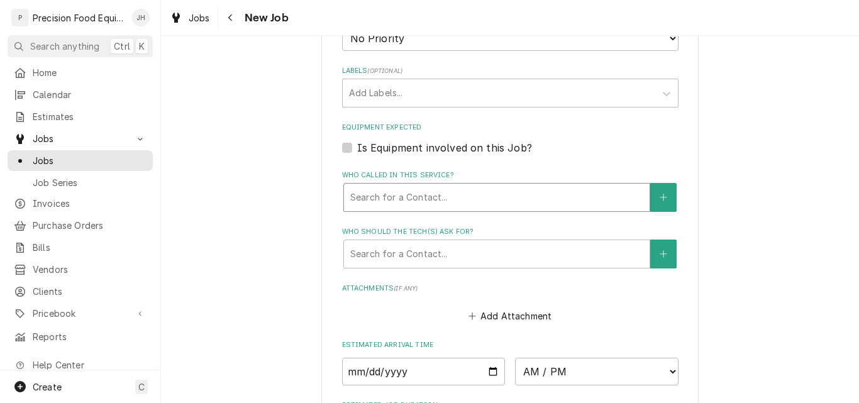
type textarea "Avantco toaster not turning. Customer would like an estimate before repair"
click at [422, 198] on div "Who called in this service?" at bounding box center [496, 197] width 293 height 23
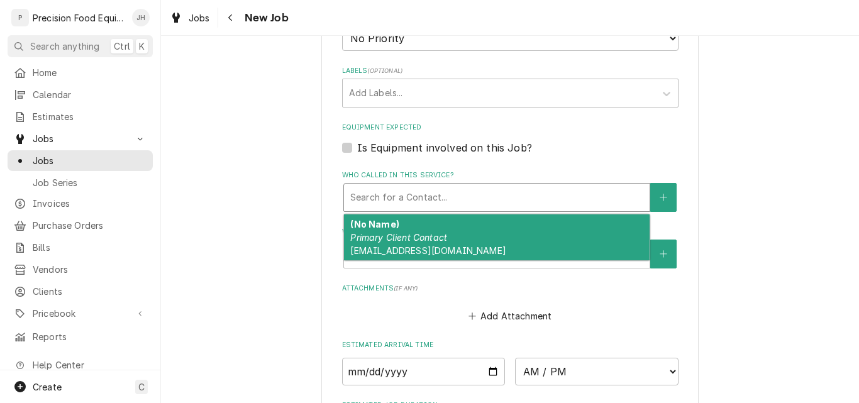
click at [425, 234] on em "Primary Client Contact" at bounding box center [398, 237] width 97 height 11
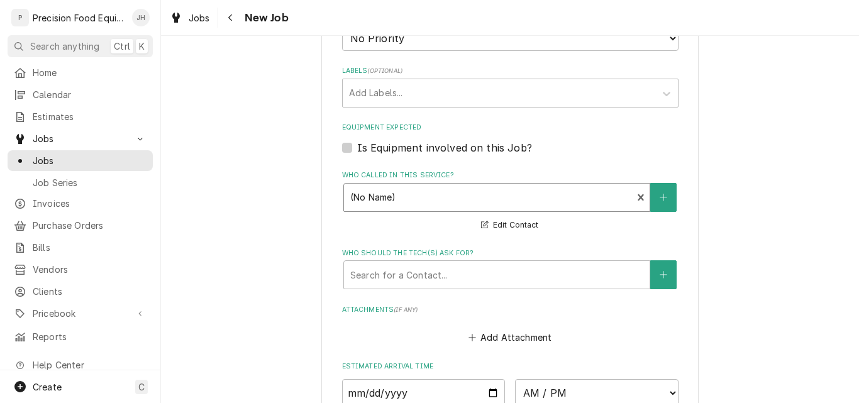
click at [432, 256] on label "Who should the tech(s) ask for?" at bounding box center [510, 253] width 336 height 10
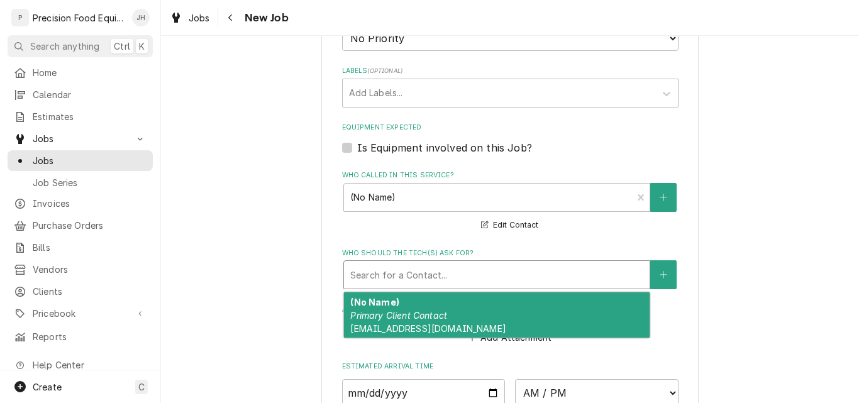
click at [429, 275] on div "Who should the tech(s) ask for?" at bounding box center [496, 274] width 293 height 23
click at [419, 328] on span "700875@villageinn.com" at bounding box center [427, 328] width 155 height 11
type textarea "x"
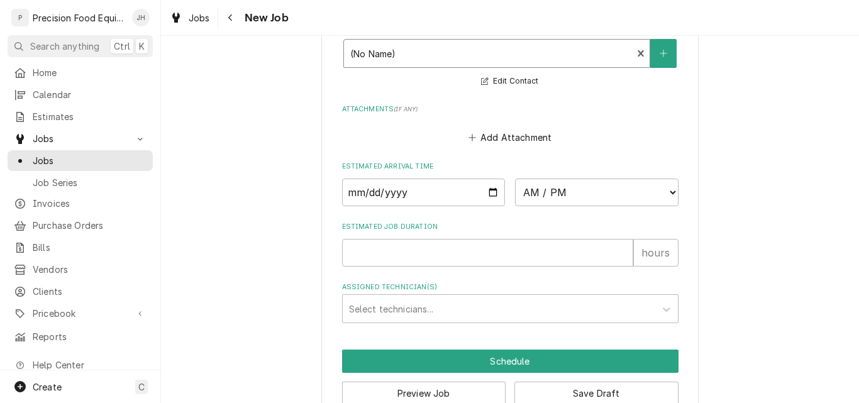
scroll to position [1004, 0]
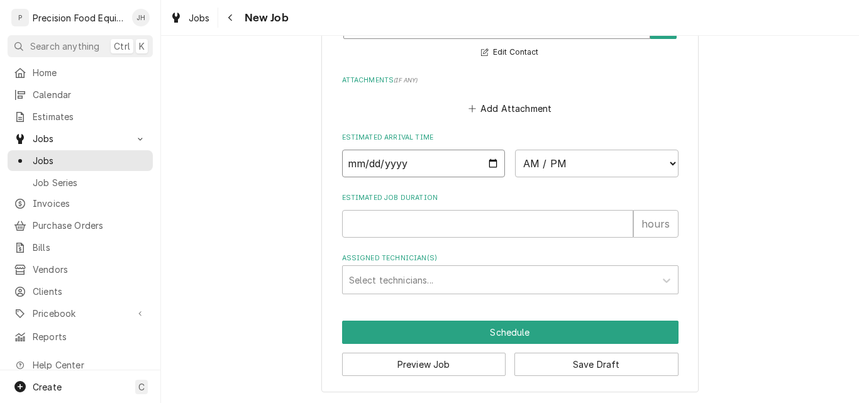
click at [485, 157] on input "Date" at bounding box center [423, 164] width 163 height 28
type input "2025-09-18"
click at [554, 162] on select "AM / PM 6:00 AM 6:15 AM 6:30 AM 6:45 AM 7:00 AM 7:15 AM 7:30 AM 7:45 AM 8:00 AM…" at bounding box center [596, 164] width 163 height 28
type textarea "x"
select select "12:30:00"
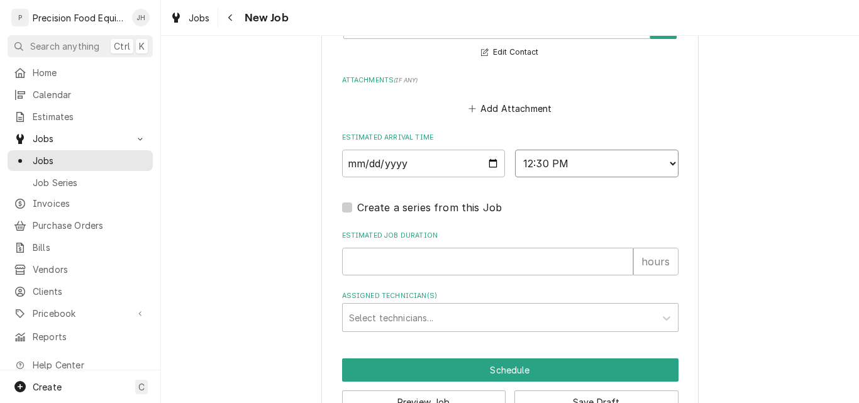
type textarea "x"
click at [531, 258] on input "Estimated Job Duration" at bounding box center [487, 262] width 291 height 28
type input "1"
type textarea "x"
type input "1"
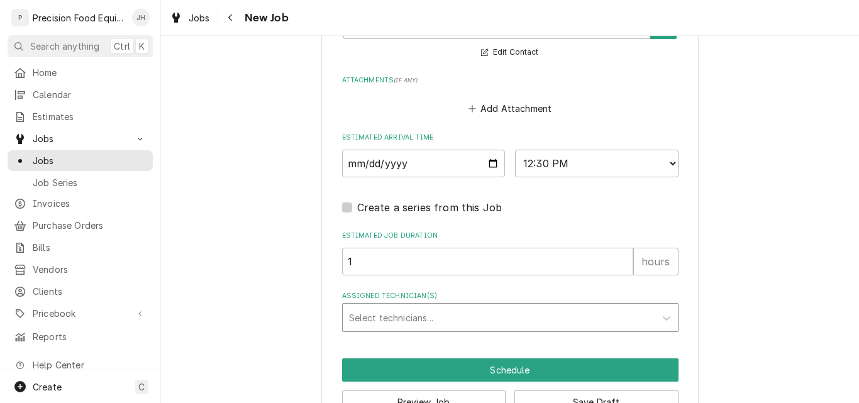
click at [495, 320] on div "Assigned Technician(s)" at bounding box center [499, 317] width 300 height 23
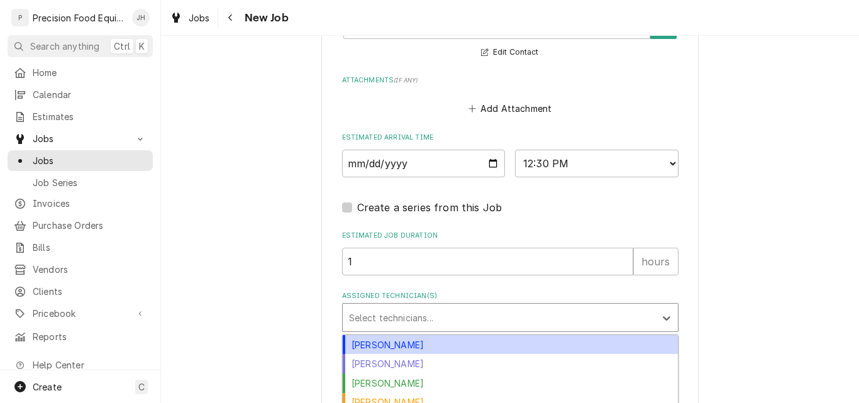
scroll to position [1053, 0]
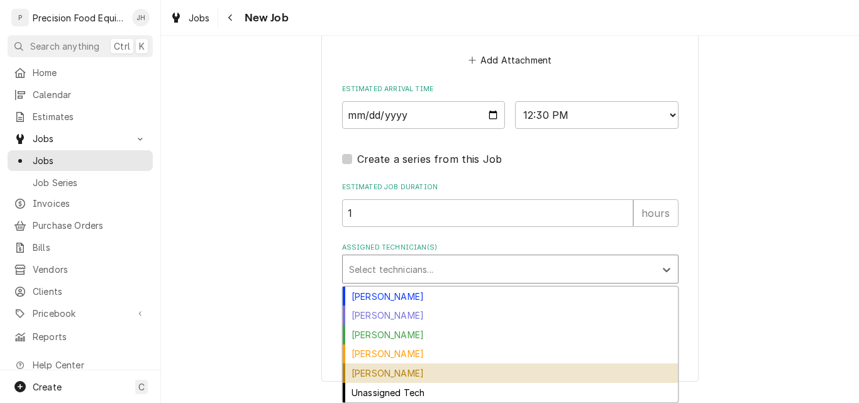
click at [426, 371] on div "Pete Nielson" at bounding box center [510, 372] width 335 height 19
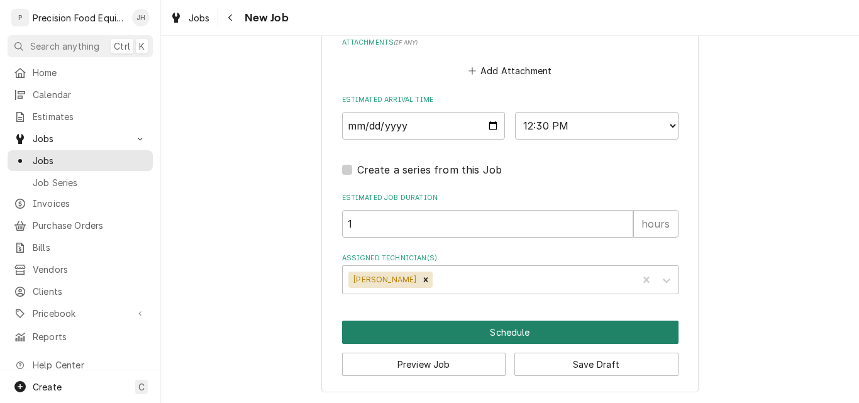
click at [453, 333] on button "Schedule" at bounding box center [510, 332] width 336 height 23
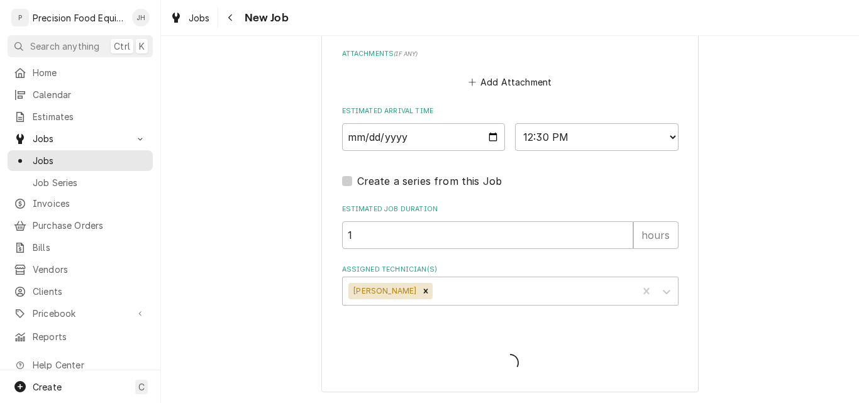
scroll to position [1031, 0]
type textarea "x"
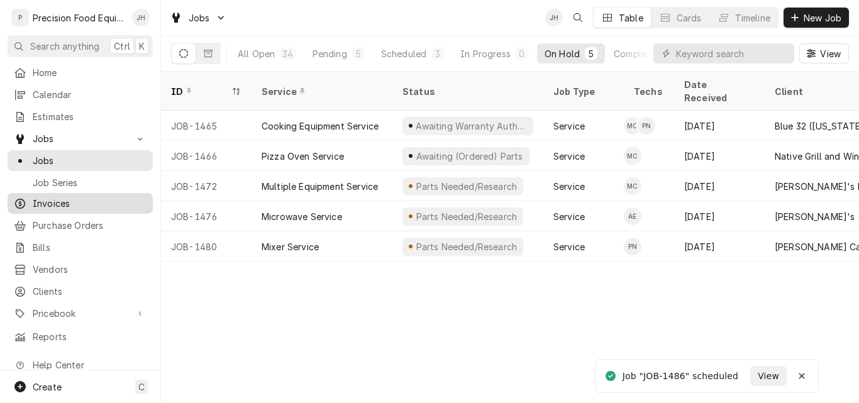
click at [65, 199] on span "Invoices" at bounding box center [90, 203] width 114 height 13
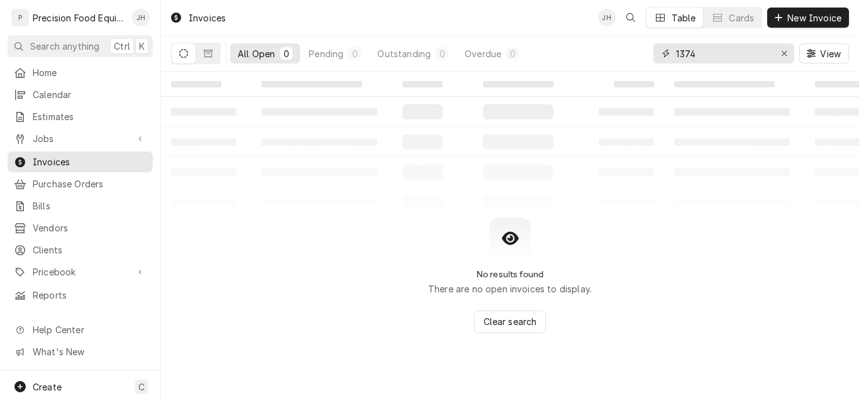
drag, startPoint x: 718, startPoint y: 54, endPoint x: 597, endPoint y: 48, distance: 122.1
click at [598, 51] on div "All Open 0 Pending 0 Outstanding 0 Overdue 0 1374 View" at bounding box center [510, 53] width 678 height 35
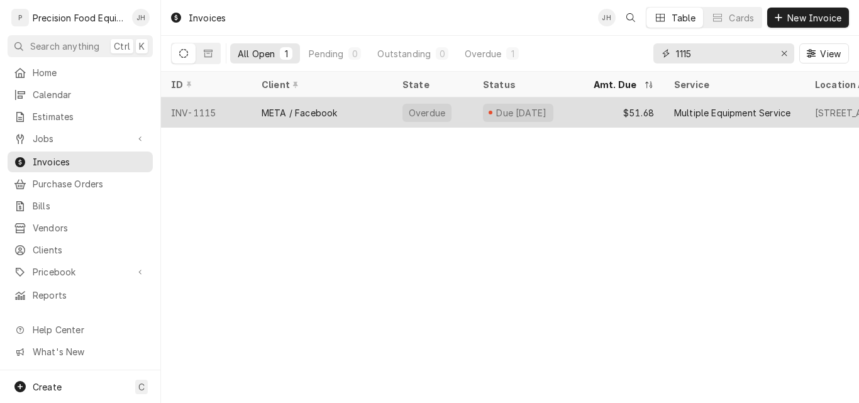
type input "1115"
click at [625, 105] on div "$51.68" at bounding box center [623, 112] width 80 height 30
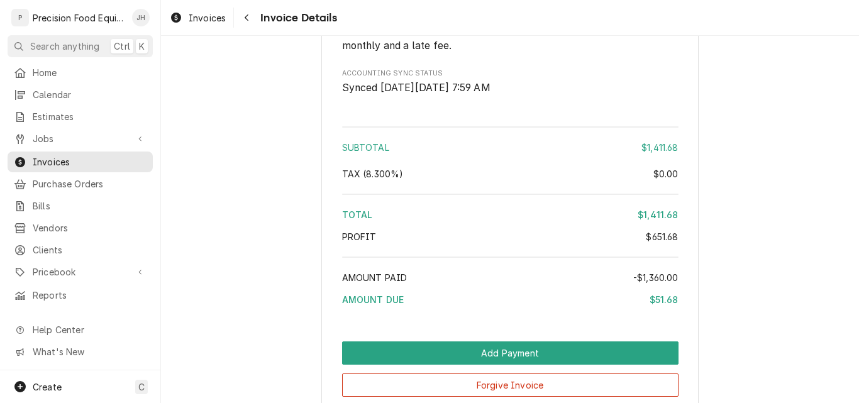
scroll to position [2137, 0]
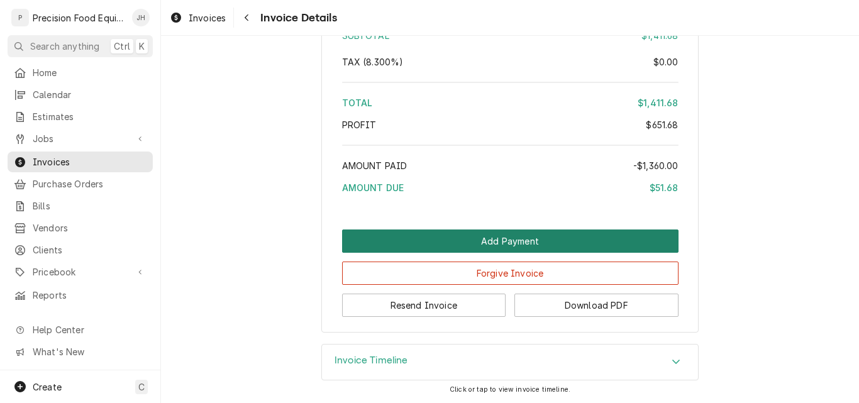
click at [515, 253] on button "Add Payment" at bounding box center [510, 240] width 336 height 23
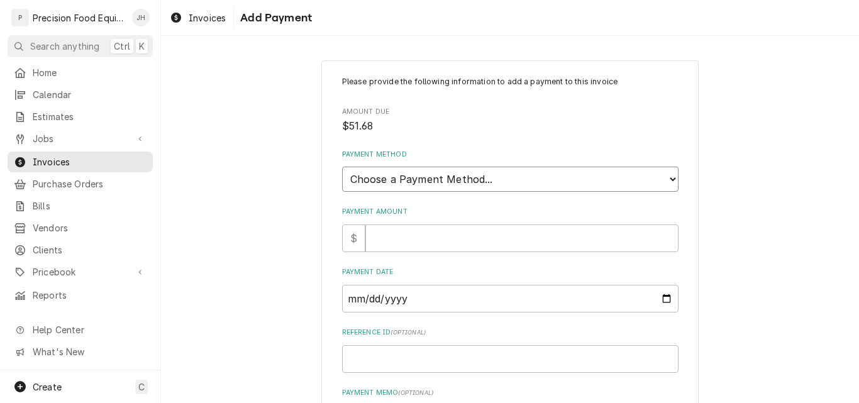
click at [468, 187] on select "Choose a Payment Method... Cash Check Credit/Debit Card ACH/eCheck Other" at bounding box center [510, 179] width 336 height 25
select select "2"
click at [342, 167] on select "Choose a Payment Method... Cash Check Credit/Debit Card ACH/eCheck Other" at bounding box center [510, 179] width 336 height 25
click at [456, 224] on input "Payment Amount" at bounding box center [521, 238] width 313 height 28
type textarea "x"
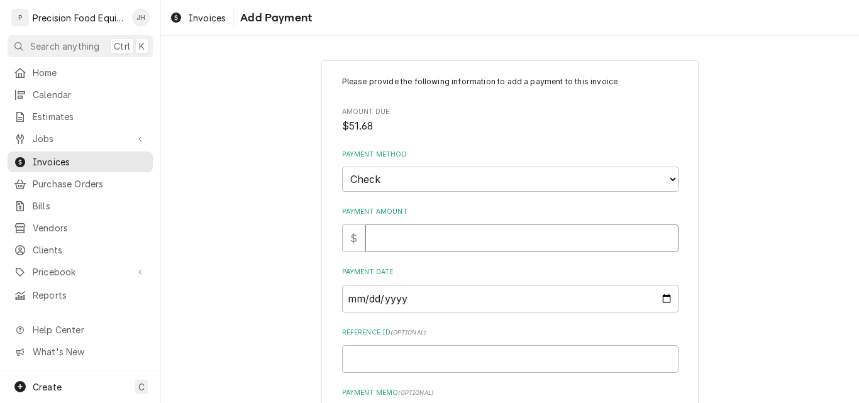
type input "5"
type textarea "x"
type input "51"
type textarea "x"
type input "51.6"
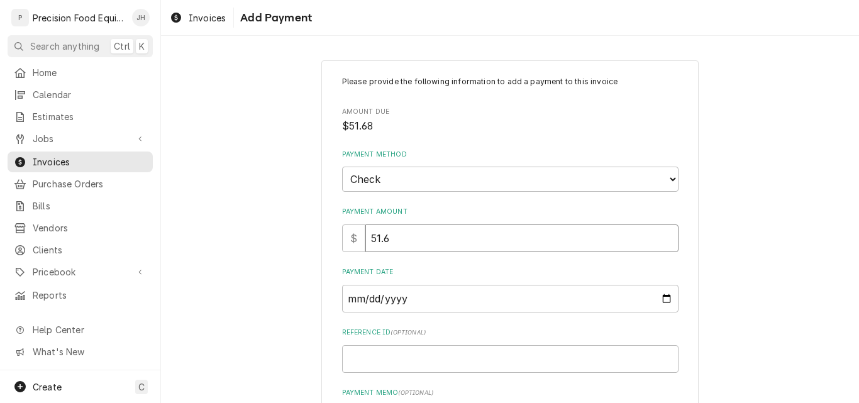
type textarea "x"
type input "51.68"
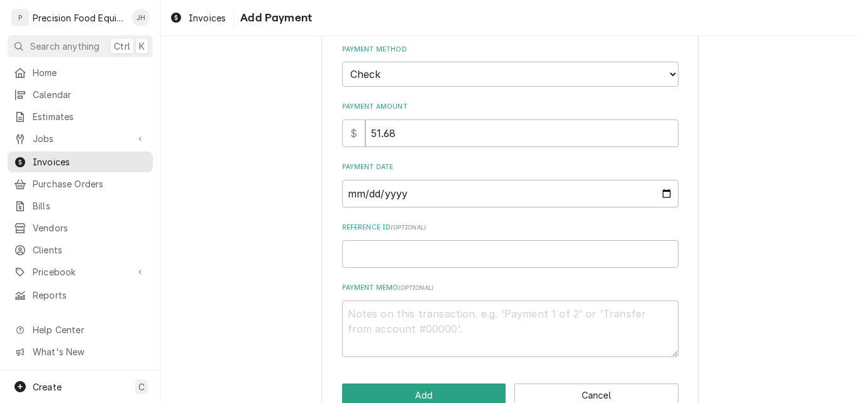
scroll to position [126, 0]
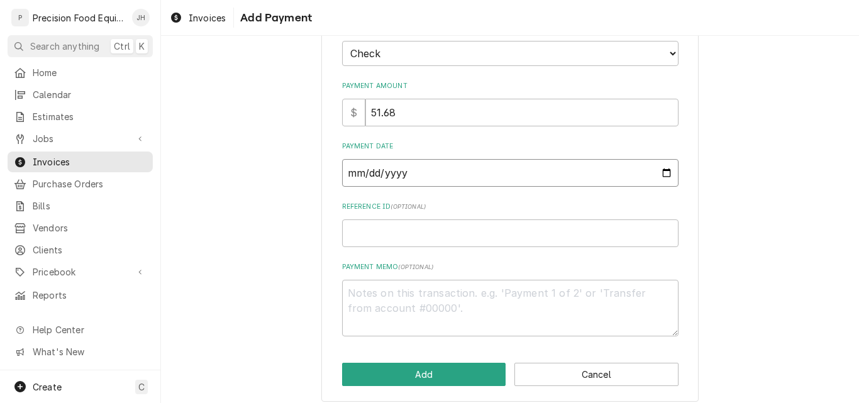
click at [387, 172] on input "Payment Date" at bounding box center [510, 173] width 336 height 28
click at [659, 176] on input "Payment Date" at bounding box center [510, 173] width 336 height 28
type input "[DATE]"
click at [468, 233] on input "Reference ID ( optional )" at bounding box center [510, 233] width 336 height 28
type textarea "x"
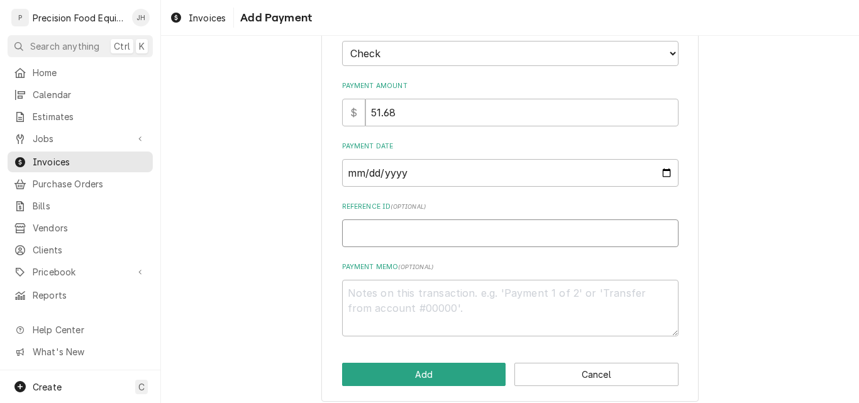
type input "2"
type textarea "x"
type input "22"
type textarea "x"
type input "2203"
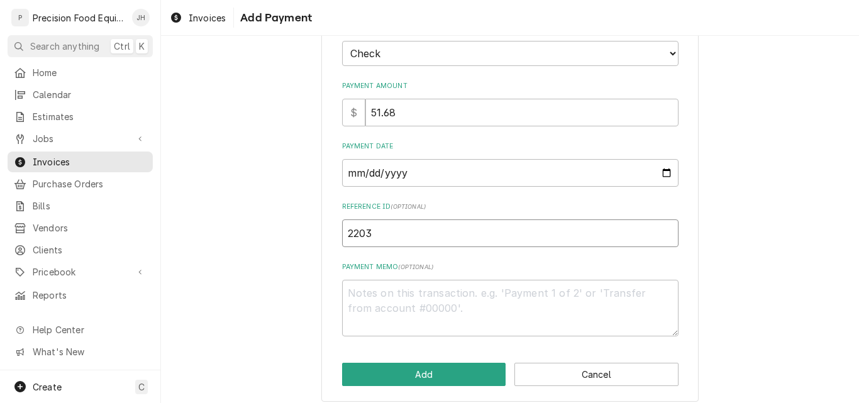
type textarea "x"
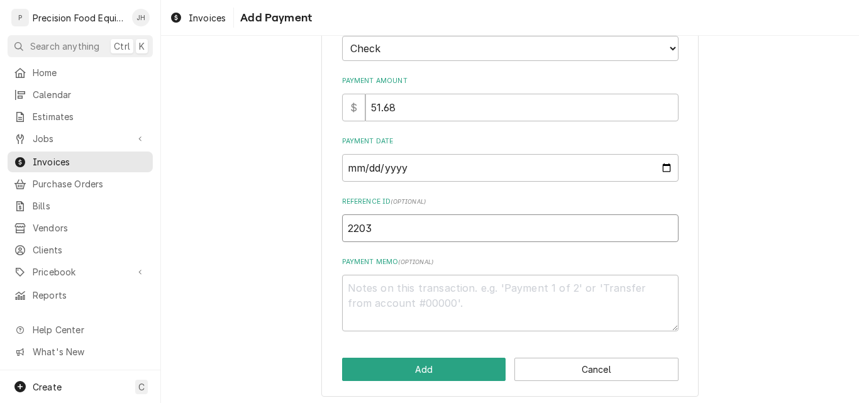
scroll to position [136, 0]
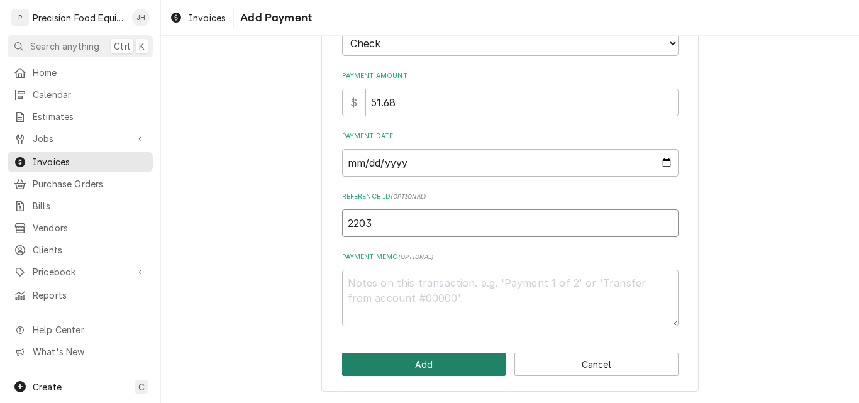
type input "2203"
click at [475, 357] on button "Add" at bounding box center [424, 364] width 164 height 23
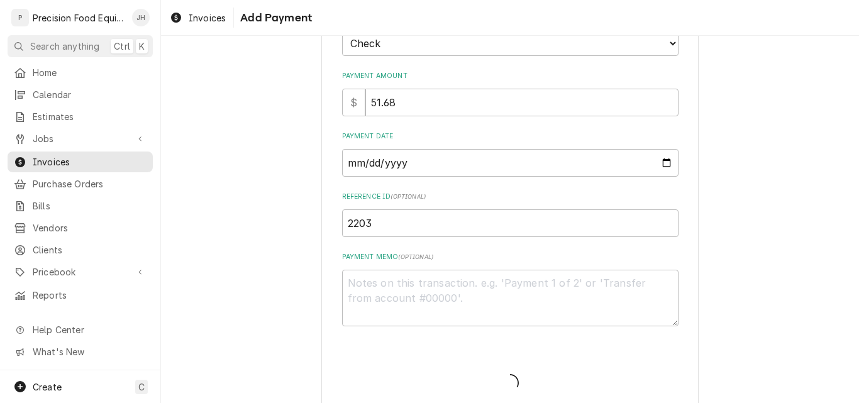
type textarea "x"
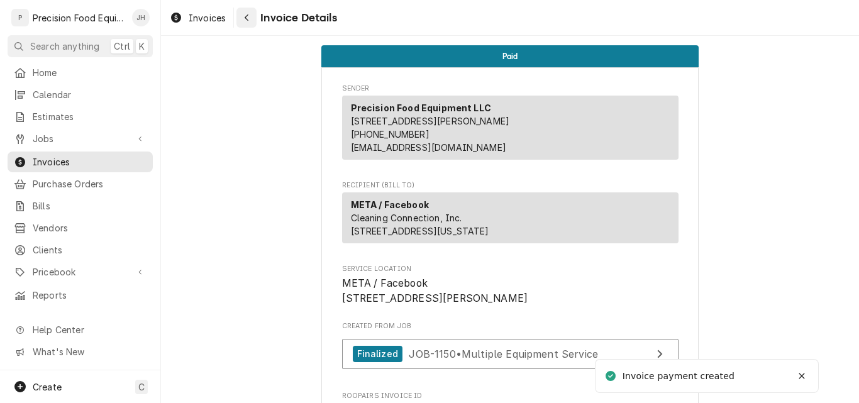
click at [248, 16] on icon "Navigate back" at bounding box center [247, 17] width 6 height 9
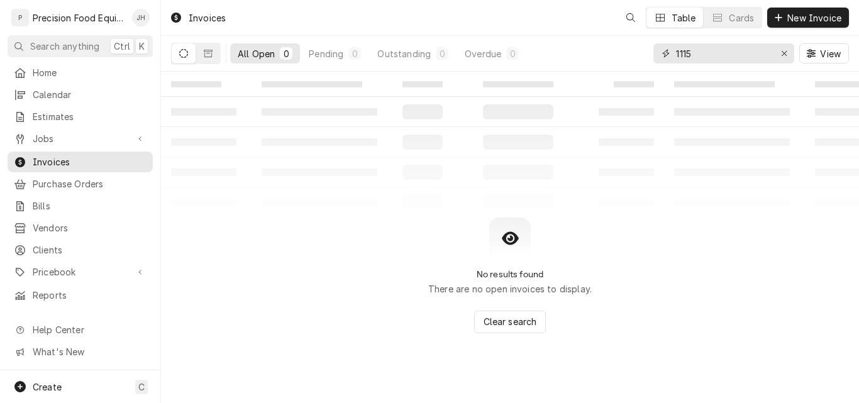
click at [705, 51] on input "1115" at bounding box center [723, 53] width 94 height 20
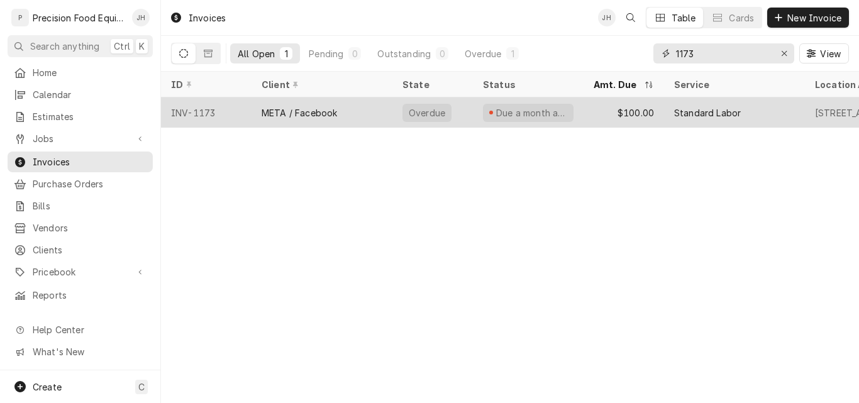
type input "1173"
click at [473, 112] on div "Due a month ago" at bounding box center [528, 112] width 111 height 30
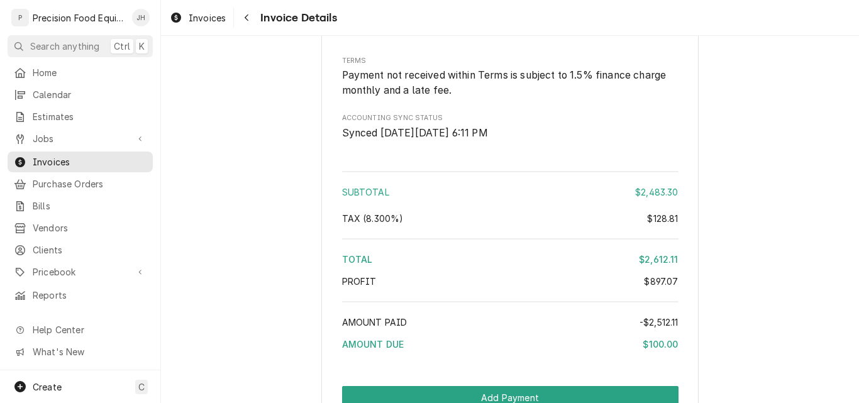
scroll to position [2577, 0]
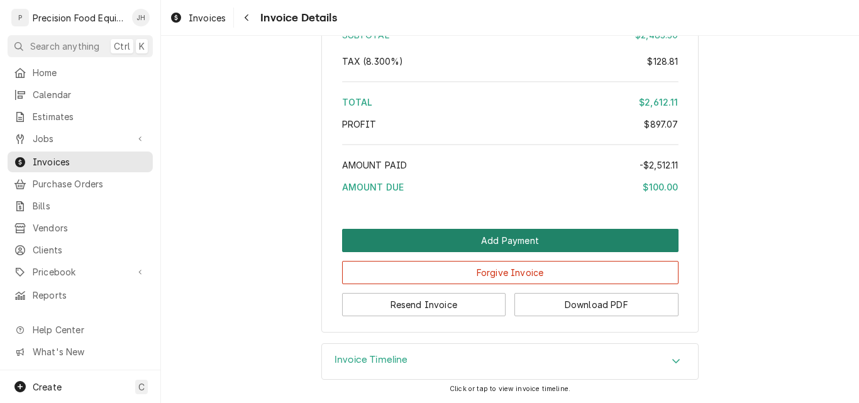
click at [463, 241] on button "Add Payment" at bounding box center [510, 240] width 336 height 23
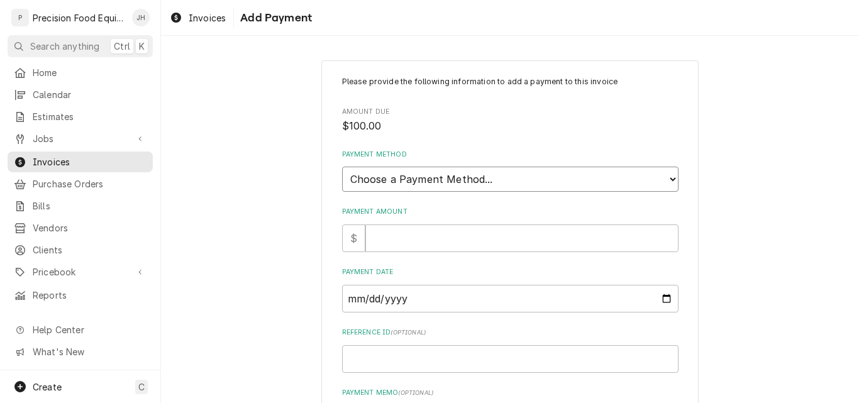
click at [473, 168] on select "Choose a Payment Method... Cash Check Credit/Debit Card ACH/eCheck Other" at bounding box center [510, 179] width 336 height 25
select select "2"
click at [342, 167] on select "Choose a Payment Method... Cash Check Credit/Debit Card ACH/eCheck Other" at bounding box center [510, 179] width 336 height 25
click at [468, 236] on input "Payment Amount" at bounding box center [521, 238] width 313 height 28
type textarea "x"
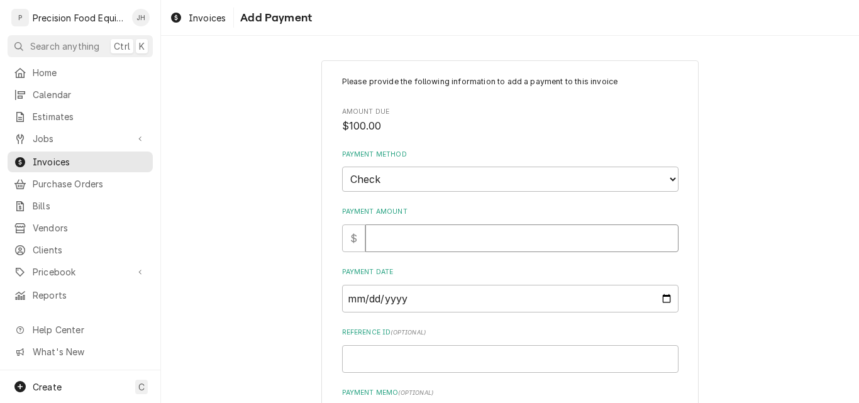
type input "1"
type textarea "x"
type input "10"
type textarea "x"
type input "100"
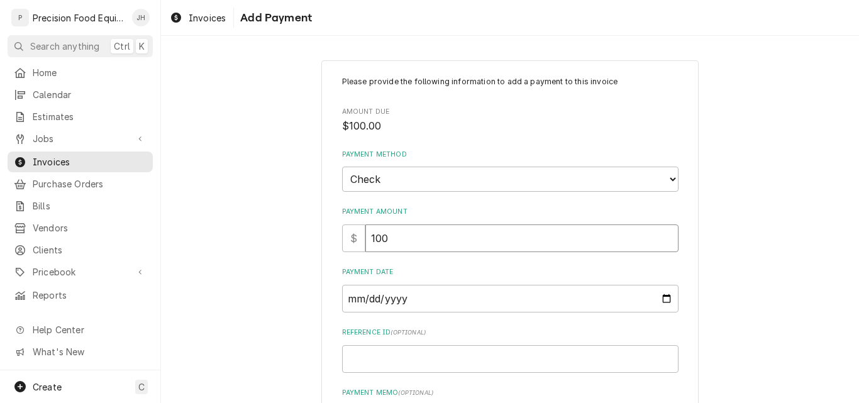
type textarea "x"
type input "100.0"
type textarea "x"
type input "100.00"
click at [485, 294] on input "Payment Date" at bounding box center [510, 299] width 336 height 28
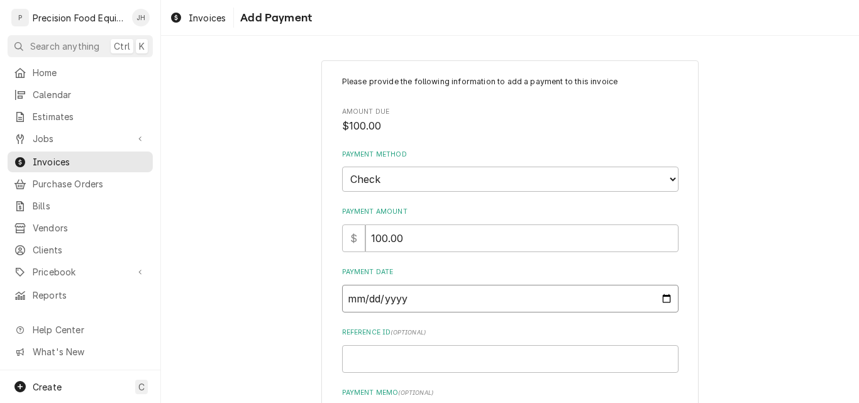
click at [663, 299] on input "Payment Date" at bounding box center [510, 299] width 336 height 28
type input "2025-09-18"
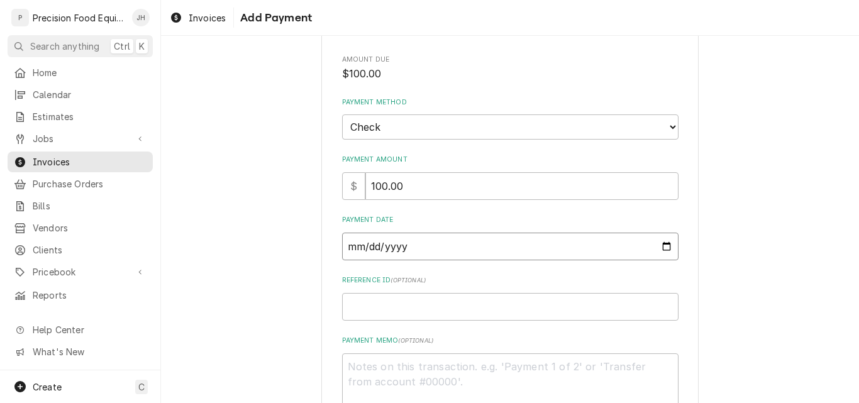
scroll to position [126, 0]
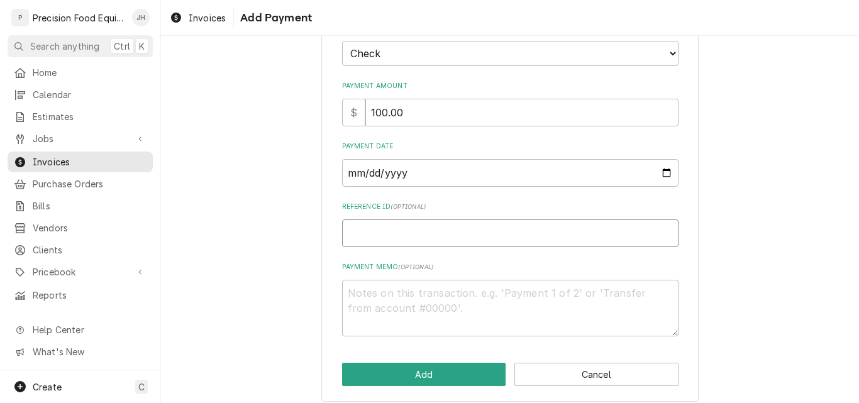
click at [485, 231] on input "Reference ID ( optional )" at bounding box center [510, 233] width 336 height 28
type textarea "x"
type input "2"
type textarea "x"
type input "22"
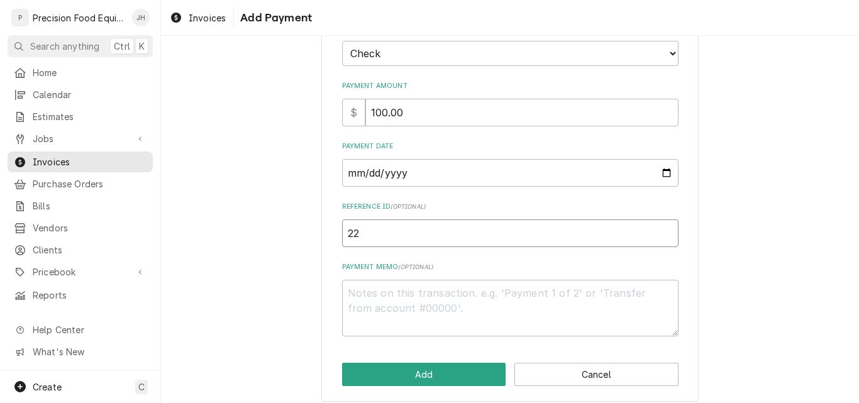
type textarea "x"
type input "220"
type textarea "x"
type input "2203"
click at [459, 370] on button "Add" at bounding box center [424, 374] width 164 height 23
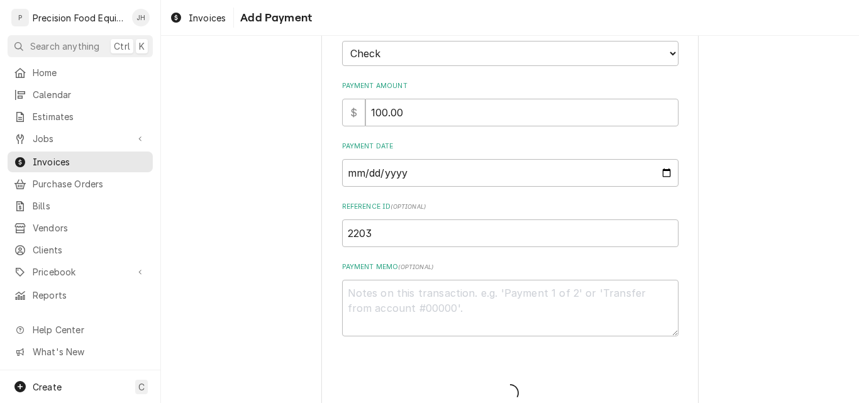
type textarea "x"
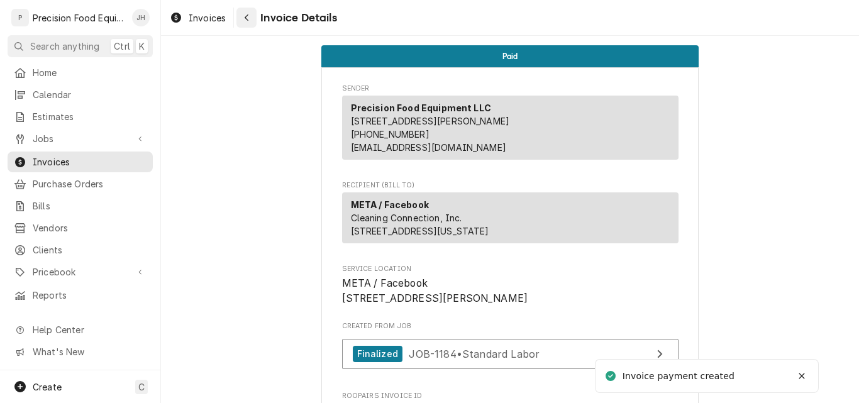
click at [249, 17] on icon "Navigate back" at bounding box center [247, 17] width 6 height 9
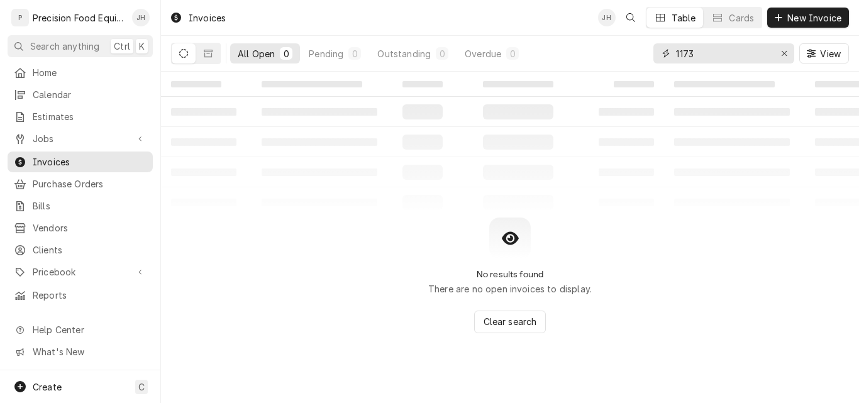
click at [709, 56] on input "1173" at bounding box center [723, 53] width 94 height 20
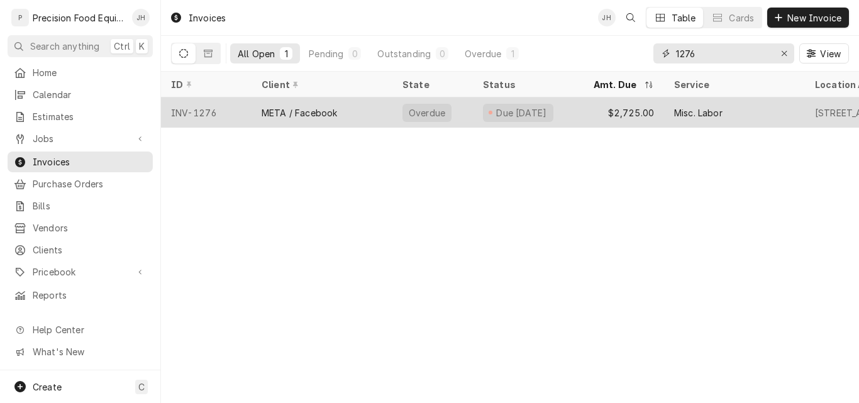
type input "1276"
click at [599, 116] on div "$2,725.00" at bounding box center [623, 112] width 80 height 30
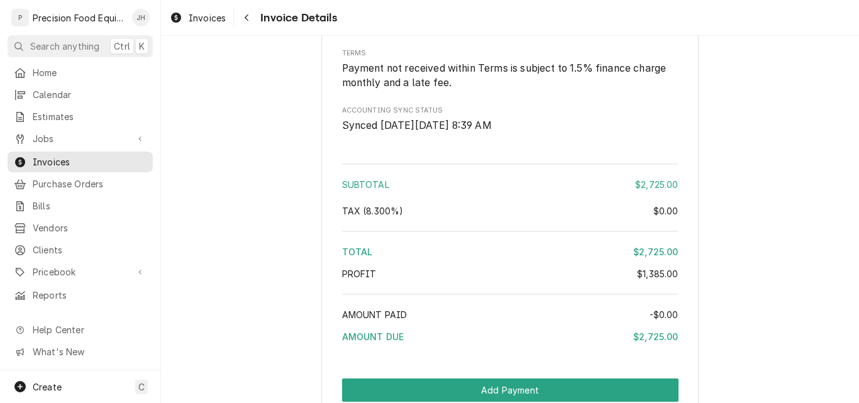
scroll to position [1781, 0]
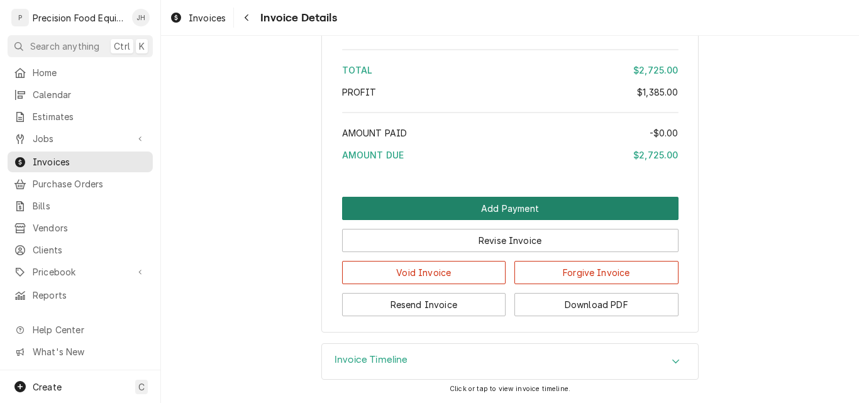
click at [449, 207] on button "Add Payment" at bounding box center [510, 208] width 336 height 23
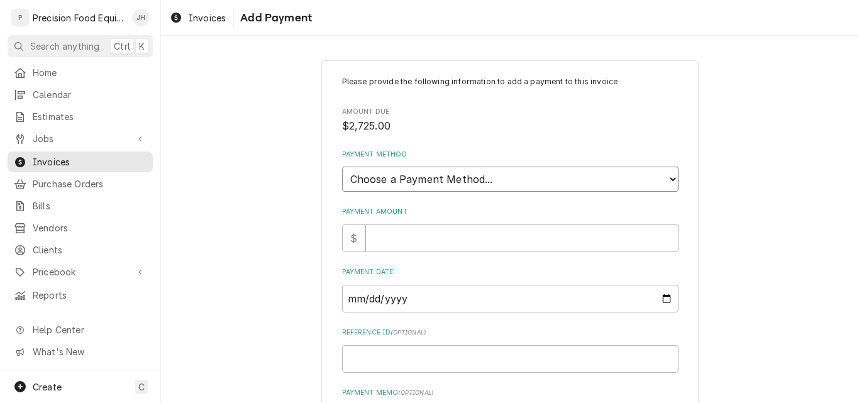
click at [486, 184] on select "Choose a Payment Method... Cash Check Credit/Debit Card ACH/eCheck Other" at bounding box center [510, 179] width 336 height 25
select select "2"
click at [342, 167] on select "Choose a Payment Method... Cash Check Credit/Debit Card ACH/eCheck Other" at bounding box center [510, 179] width 336 height 25
click at [481, 236] on input "Payment Amount" at bounding box center [521, 238] width 313 height 28
type textarea "x"
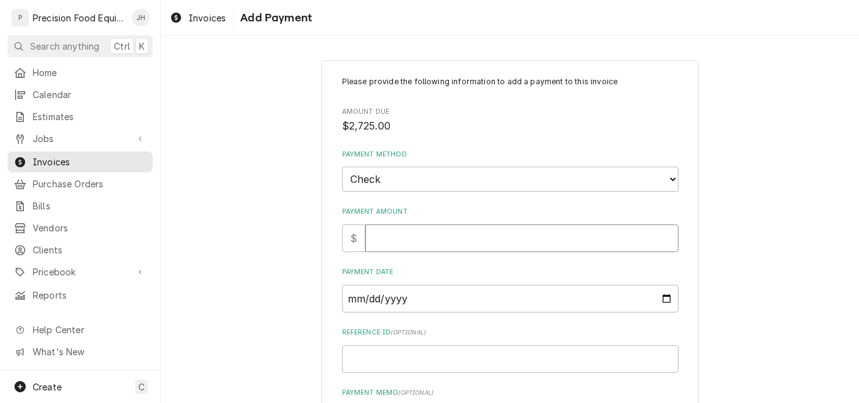
type input "2"
type textarea "x"
type input "27"
type textarea "x"
type input "272"
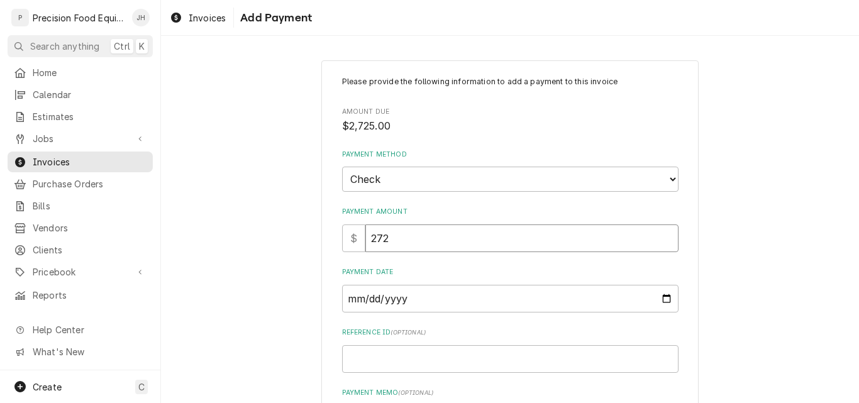
type textarea "x"
type input "2725"
type textarea "x"
type input "2725.0"
type textarea "x"
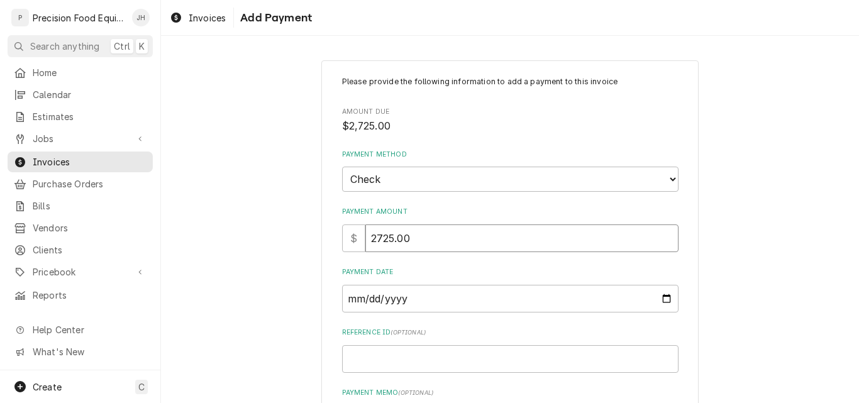
type input "2725.00"
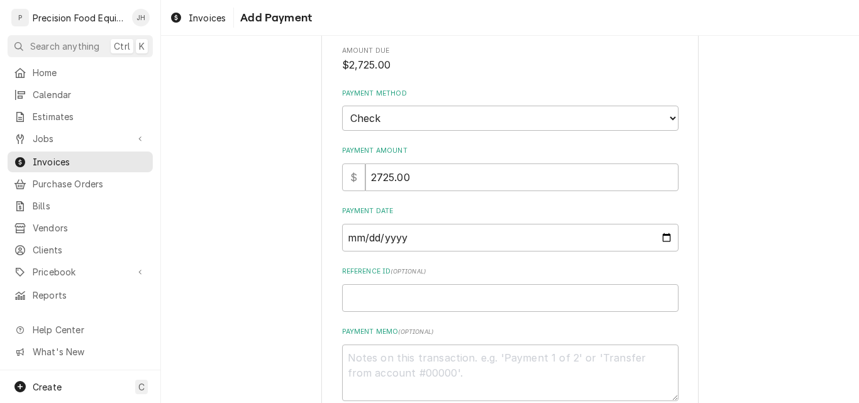
scroll to position [126, 0]
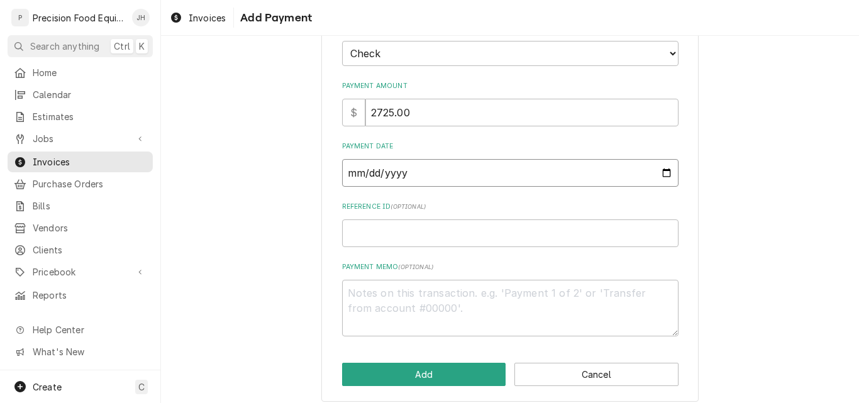
click at [430, 159] on input "Payment Date" at bounding box center [510, 173] width 336 height 28
click at [659, 173] on input "Payment Date" at bounding box center [510, 173] width 336 height 28
type input "2025-09-18"
click at [483, 238] on input "Reference ID ( optional )" at bounding box center [510, 233] width 336 height 28
type textarea "x"
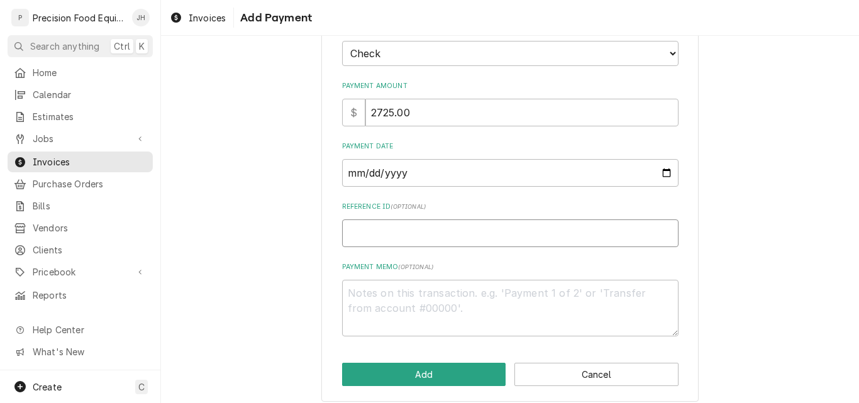
type input "2"
type textarea "x"
type input "22"
type textarea "x"
type input "220"
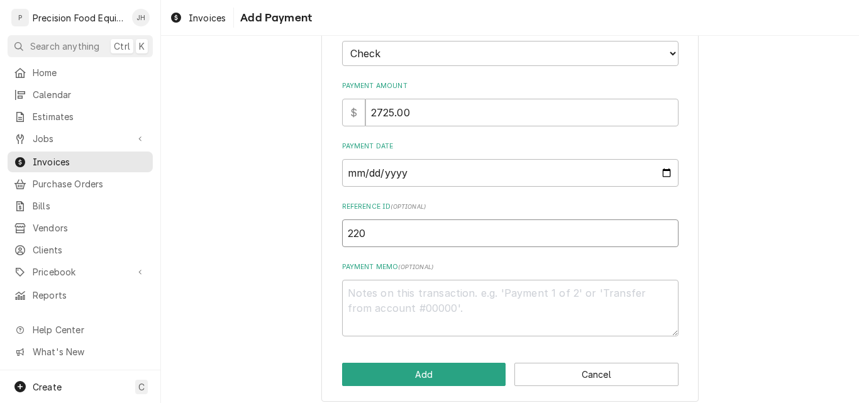
type textarea "x"
type input "2203"
drag, startPoint x: 408, startPoint y: 356, endPoint x: 415, endPoint y: 359, distance: 7.4
click at [409, 356] on div "Please provide the following information to add a payment to this invoice Amoun…" at bounding box center [509, 169] width 377 height 468
click at [417, 372] on button "Add" at bounding box center [424, 374] width 164 height 23
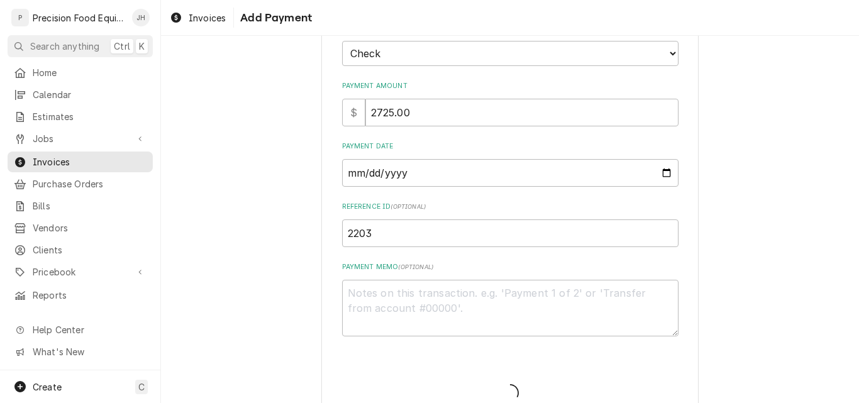
type textarea "x"
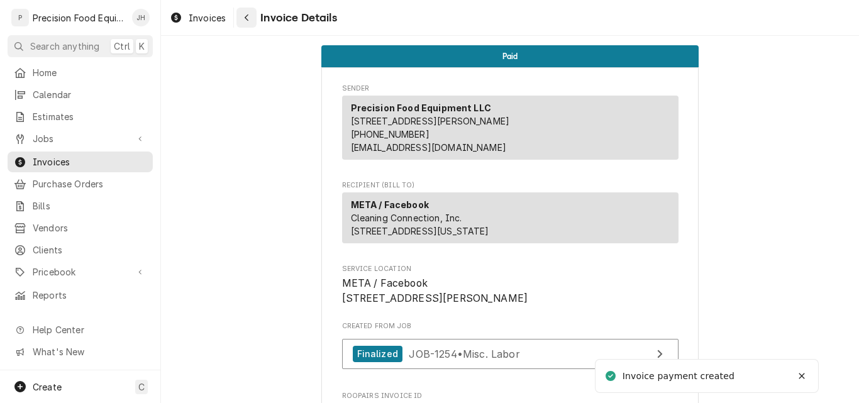
click at [247, 19] on icon "Navigate back" at bounding box center [247, 17] width 4 height 7
